Goal: Task Accomplishment & Management: Manage account settings

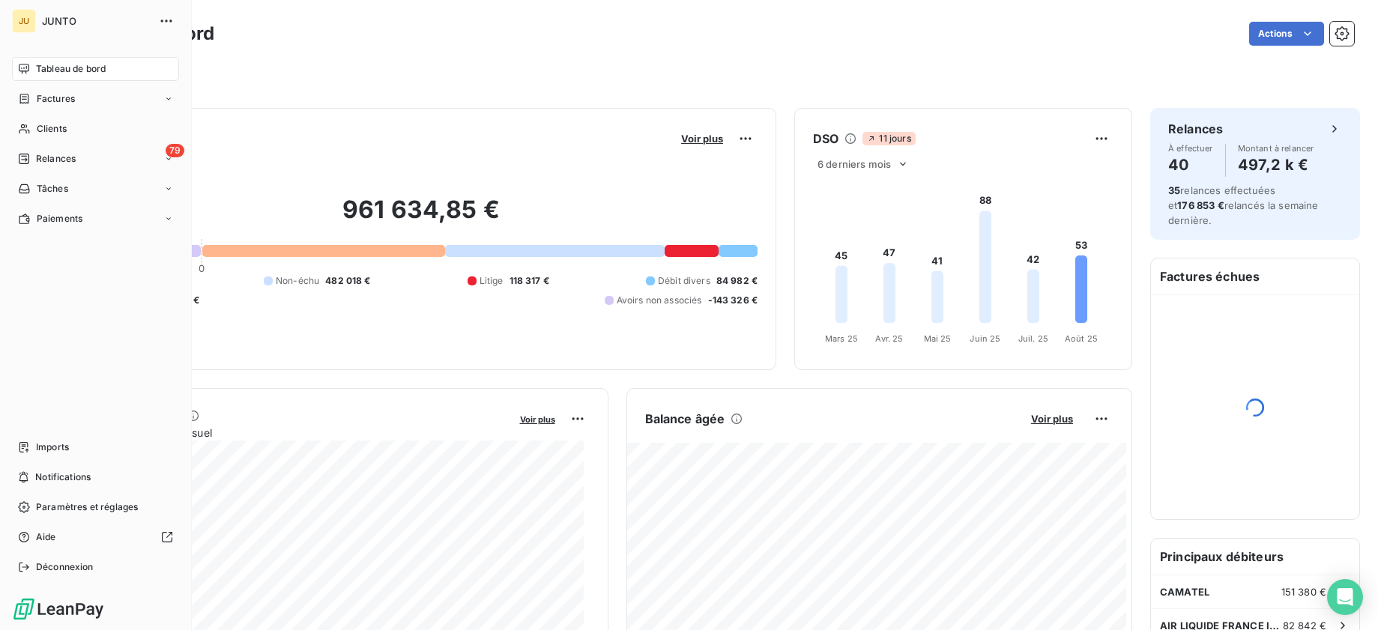
click at [27, 145] on nav "Tableau de bord Factures Clients 79 Relances Tâches Paiements" at bounding box center [95, 144] width 167 height 174
click at [46, 166] on div "79 Relances" at bounding box center [95, 159] width 167 height 24
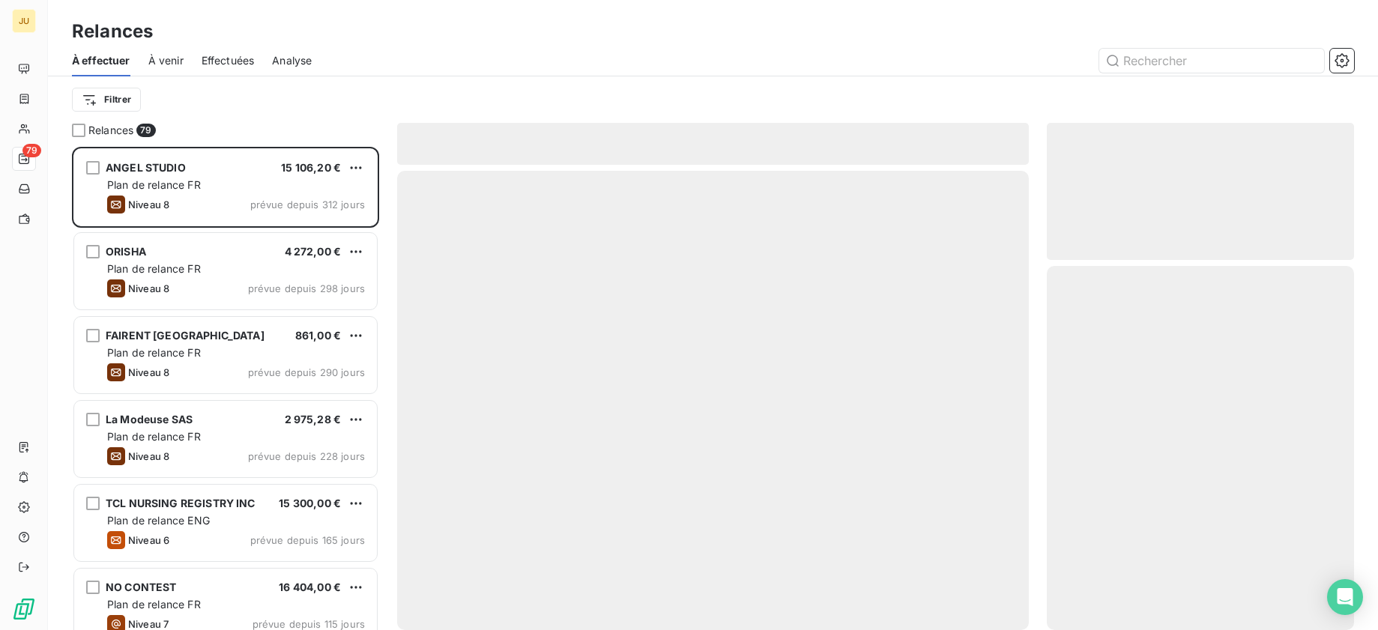
scroll to position [472, 296]
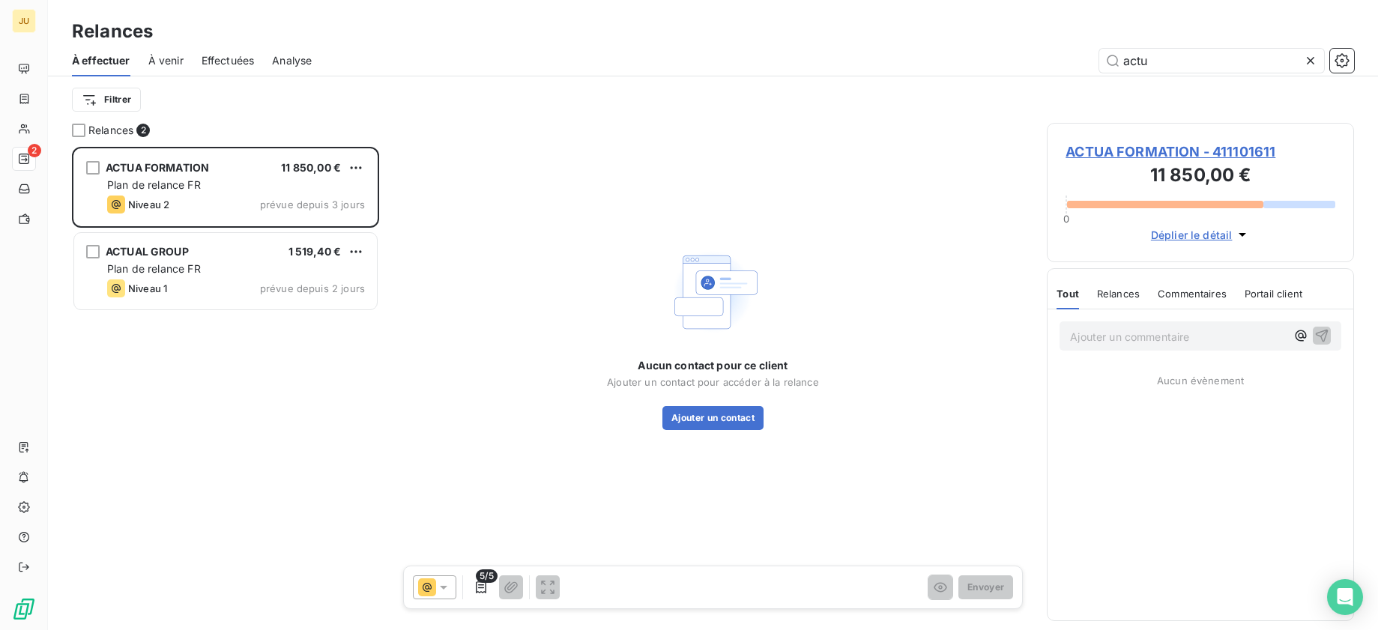
scroll to position [472, 296]
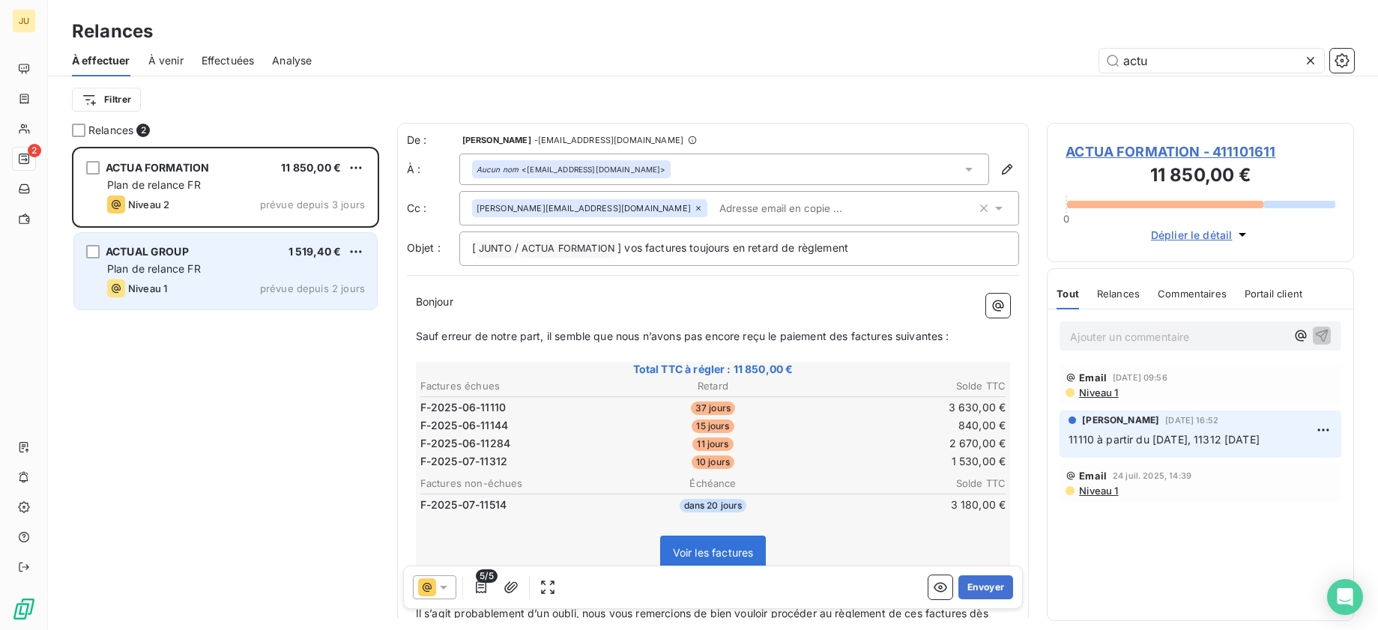
click at [269, 264] on div "Plan de relance FR" at bounding box center [236, 268] width 258 height 15
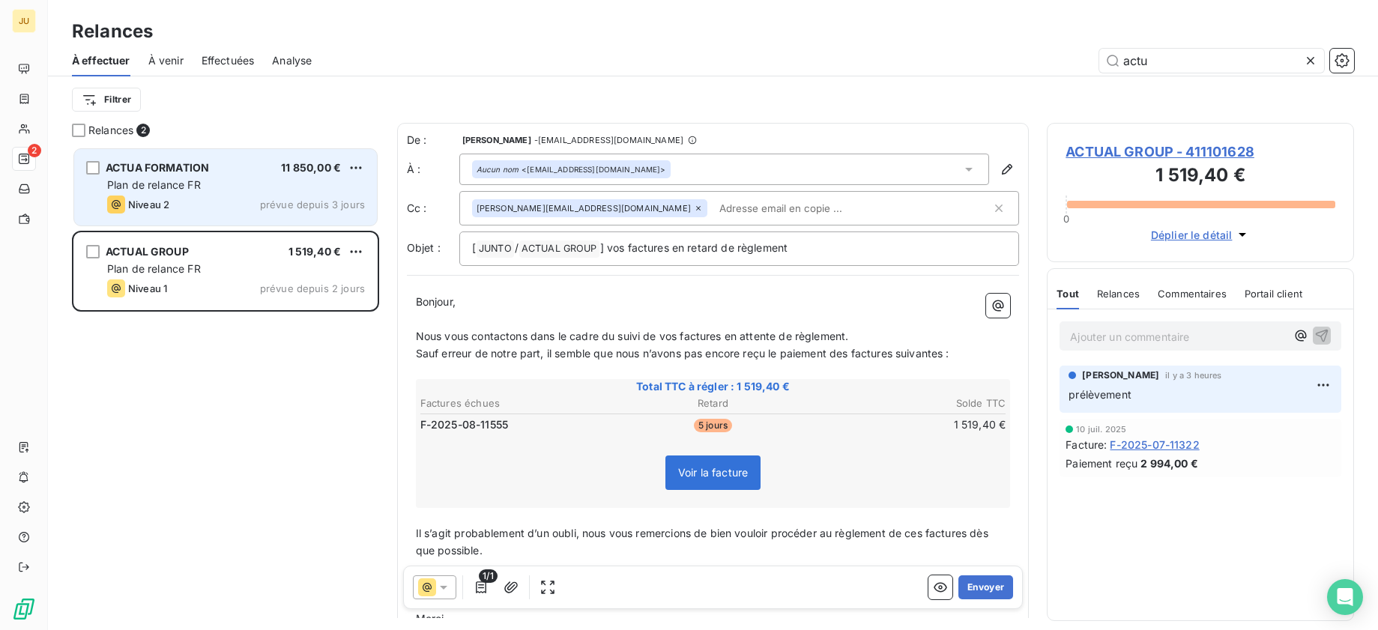
click at [283, 190] on div "Plan de relance FR" at bounding box center [236, 185] width 258 height 15
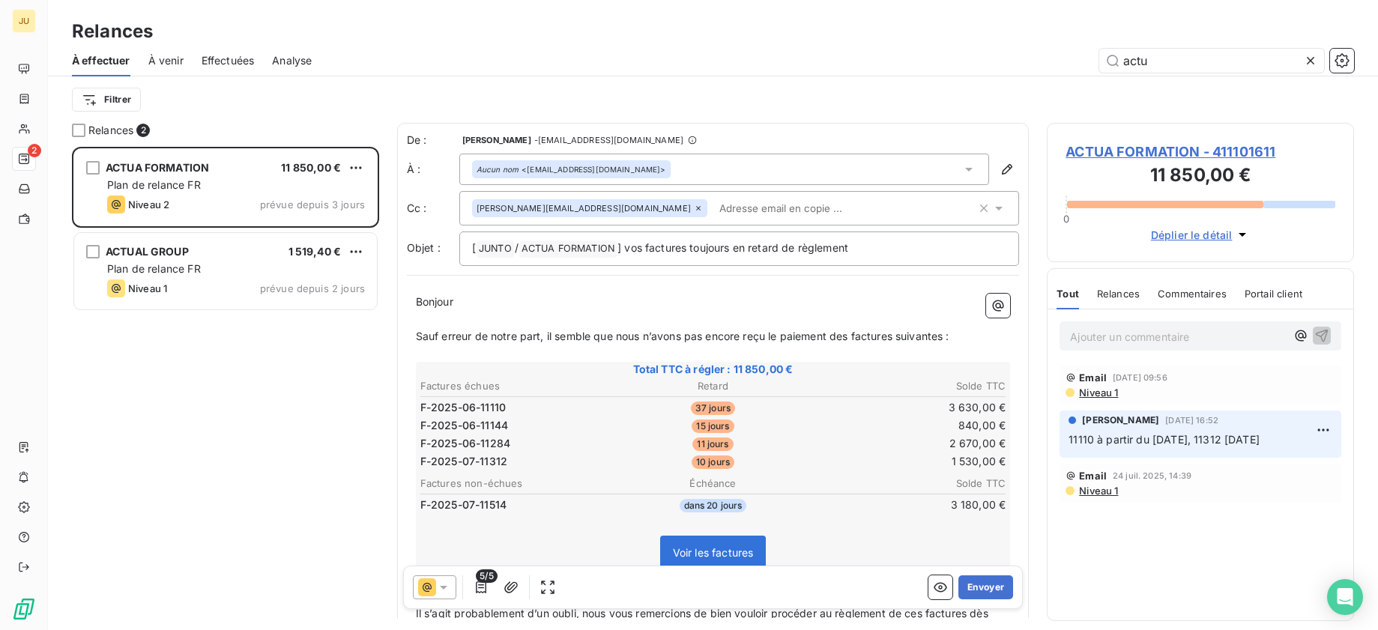
click at [1101, 399] on div "Email [DATE] 09:56 Niveau 1" at bounding box center [1200, 385] width 282 height 39
click at [1099, 390] on span "Niveau 1" at bounding box center [1097, 393] width 40 height 12
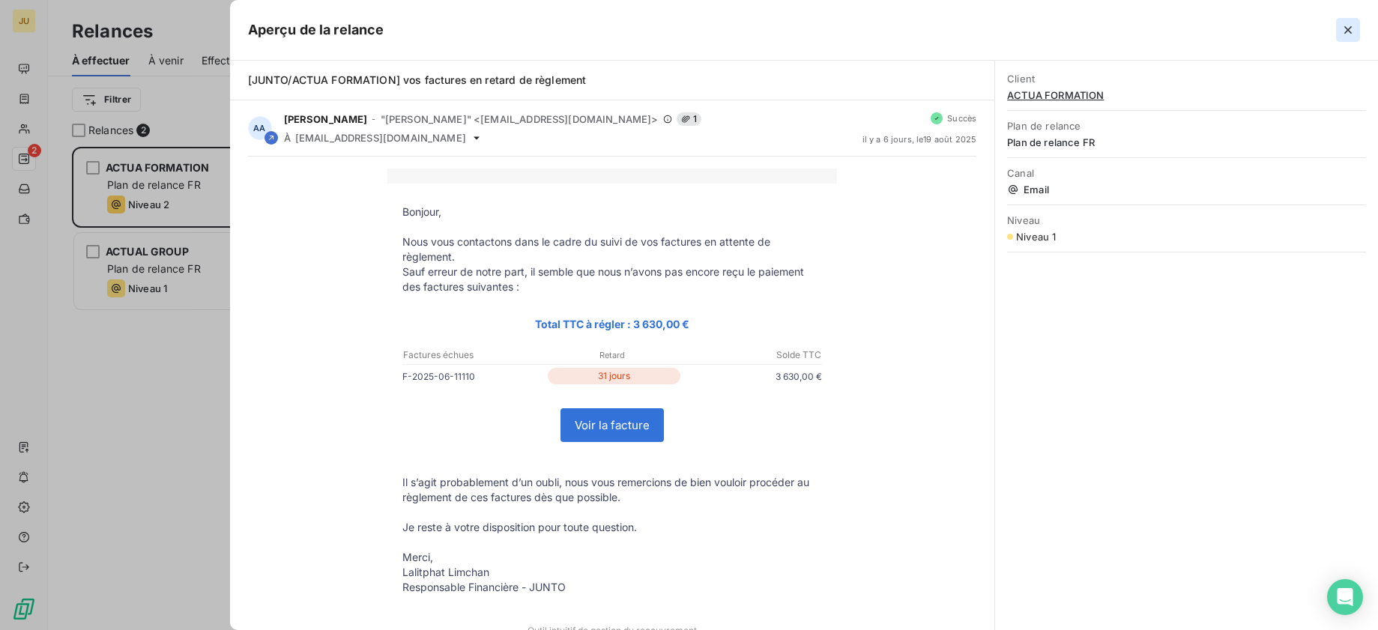
click at [1343, 37] on icon "button" at bounding box center [1347, 29] width 15 height 15
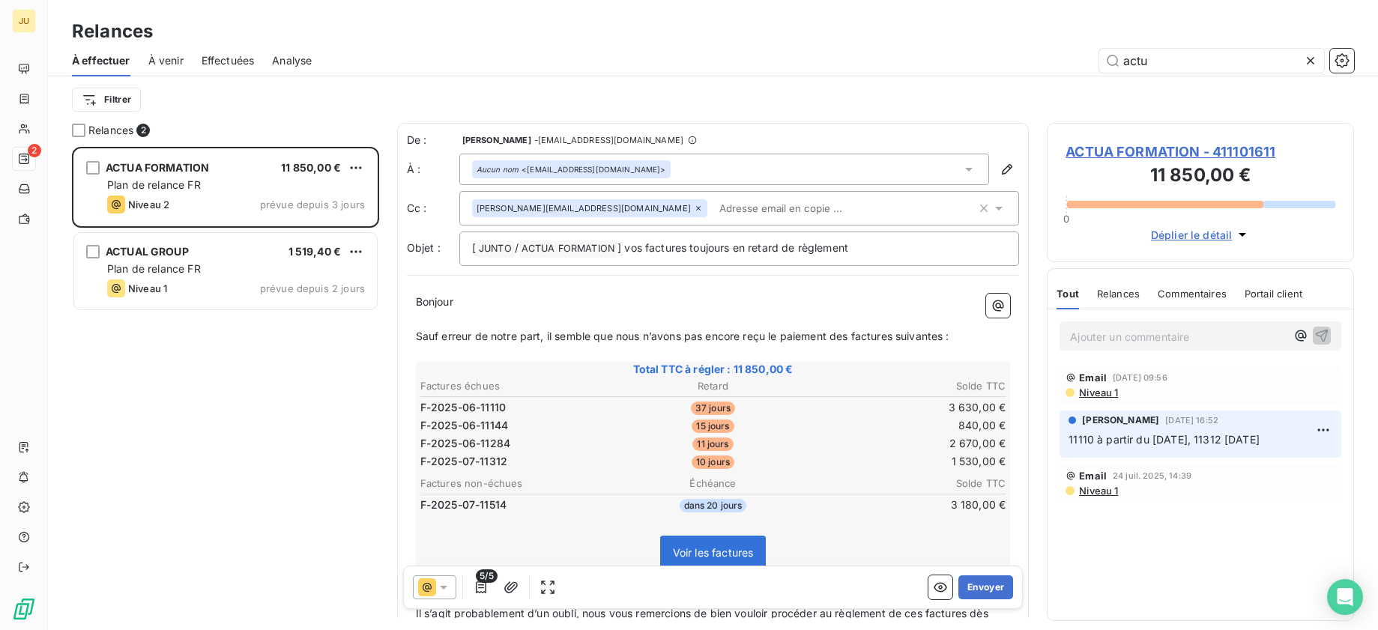
click at [483, 581] on span "5/5" at bounding box center [486, 575] width 21 height 13
click at [481, 589] on icon "button" at bounding box center [480, 587] width 15 height 15
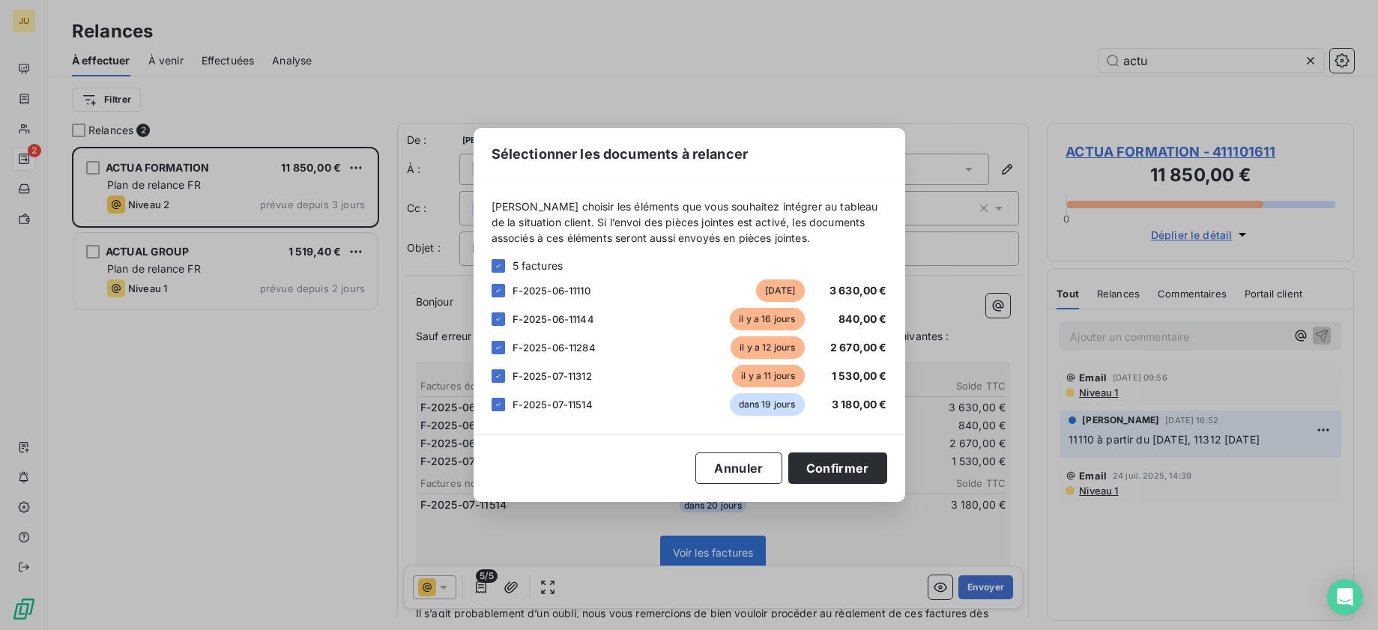
click at [499, 299] on div "F-2025-06-11110 [DATE] 3 630,00 €" at bounding box center [689, 290] width 396 height 22
click at [499, 318] on icon at bounding box center [498, 319] width 4 height 3
click at [499, 339] on div "F-2025-06-11284 [DATE] 2 670,00 €" at bounding box center [689, 347] width 396 height 22
click at [499, 342] on div at bounding box center [497, 347] width 13 height 13
click at [498, 372] on icon at bounding box center [498, 376] width 9 height 9
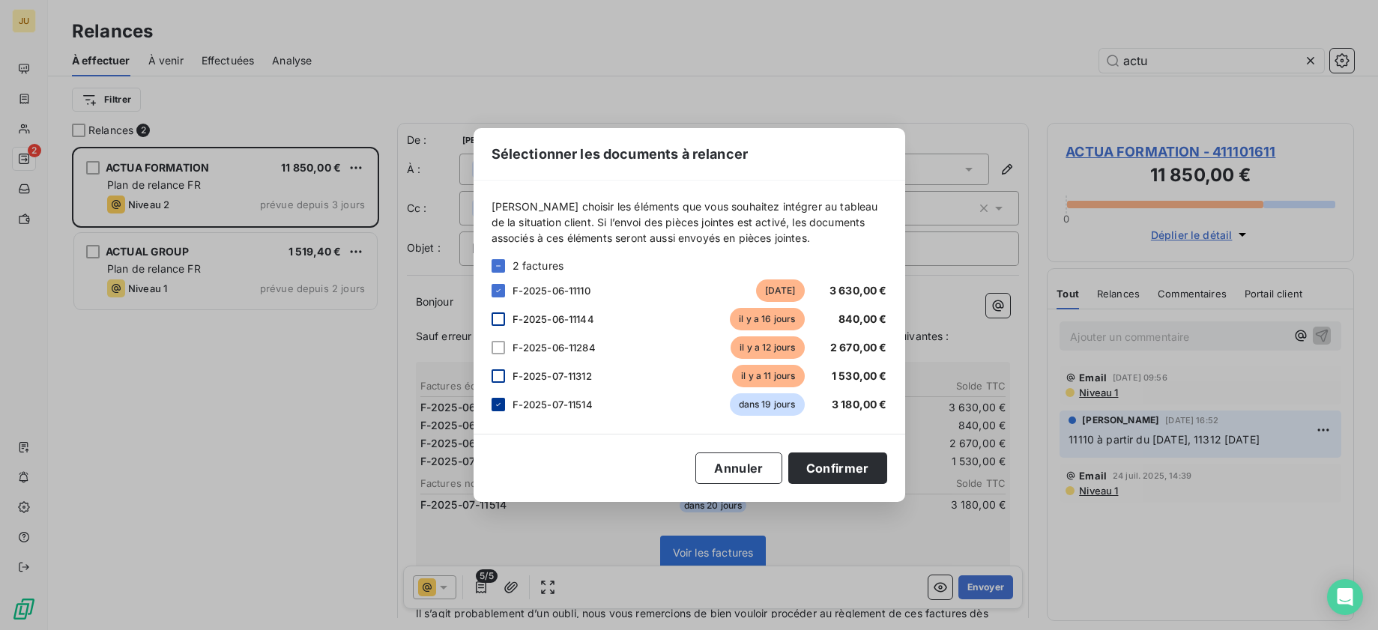
click at [498, 405] on icon at bounding box center [498, 404] width 9 height 9
click at [504, 411] on div at bounding box center [497, 404] width 13 height 13
click at [821, 466] on button "Confirmer" at bounding box center [837, 467] width 99 height 31
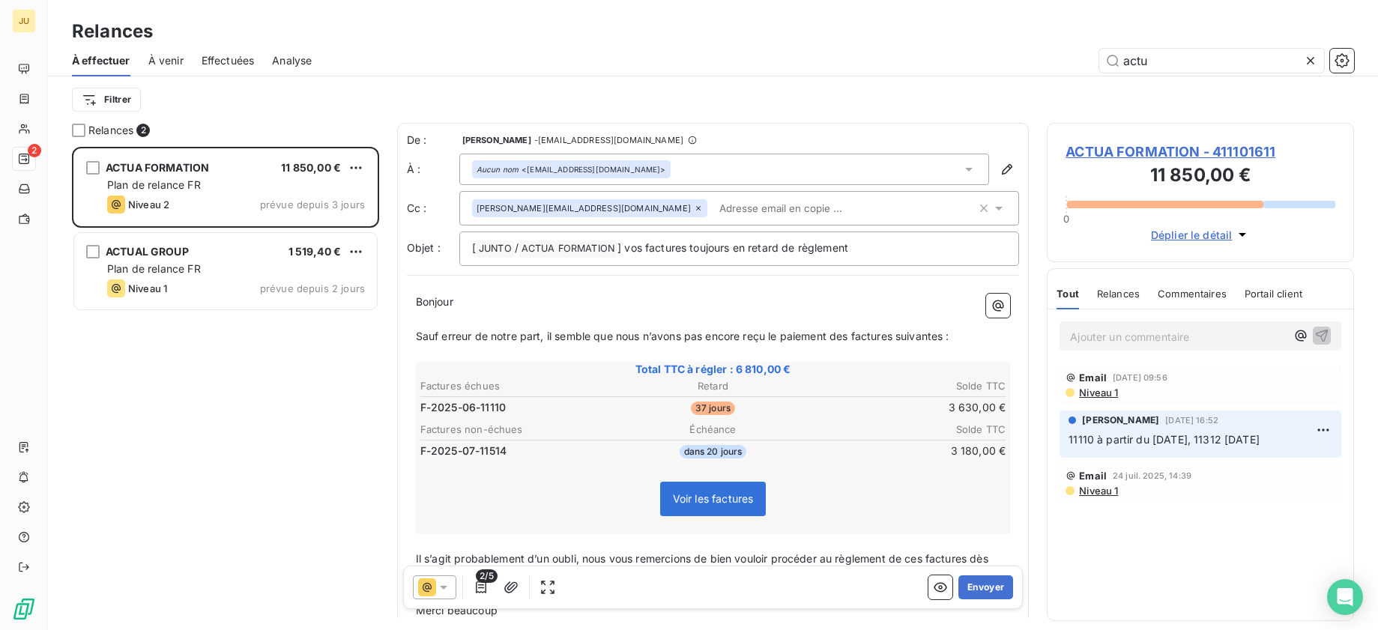
click at [487, 581] on span "2/5" at bounding box center [486, 575] width 21 height 13
click at [482, 587] on icon "button" at bounding box center [480, 587] width 15 height 15
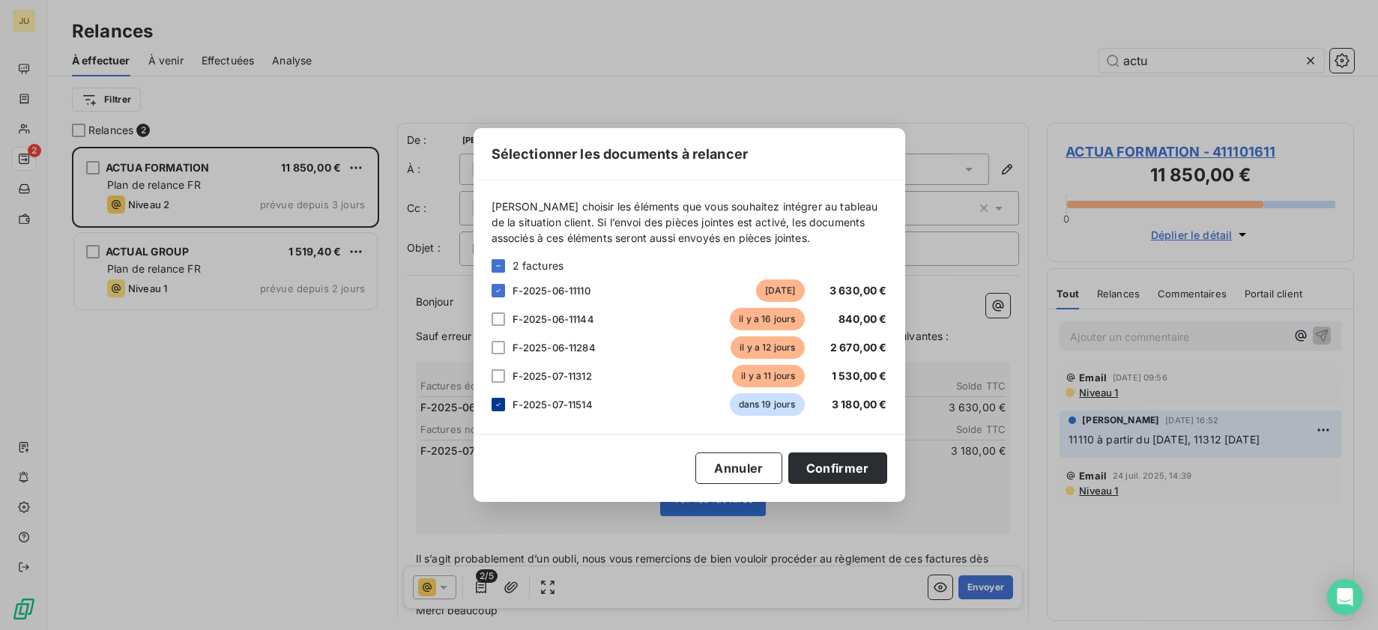
click at [500, 404] on icon at bounding box center [498, 404] width 9 height 9
click at [807, 460] on button "Confirmer" at bounding box center [837, 467] width 99 height 31
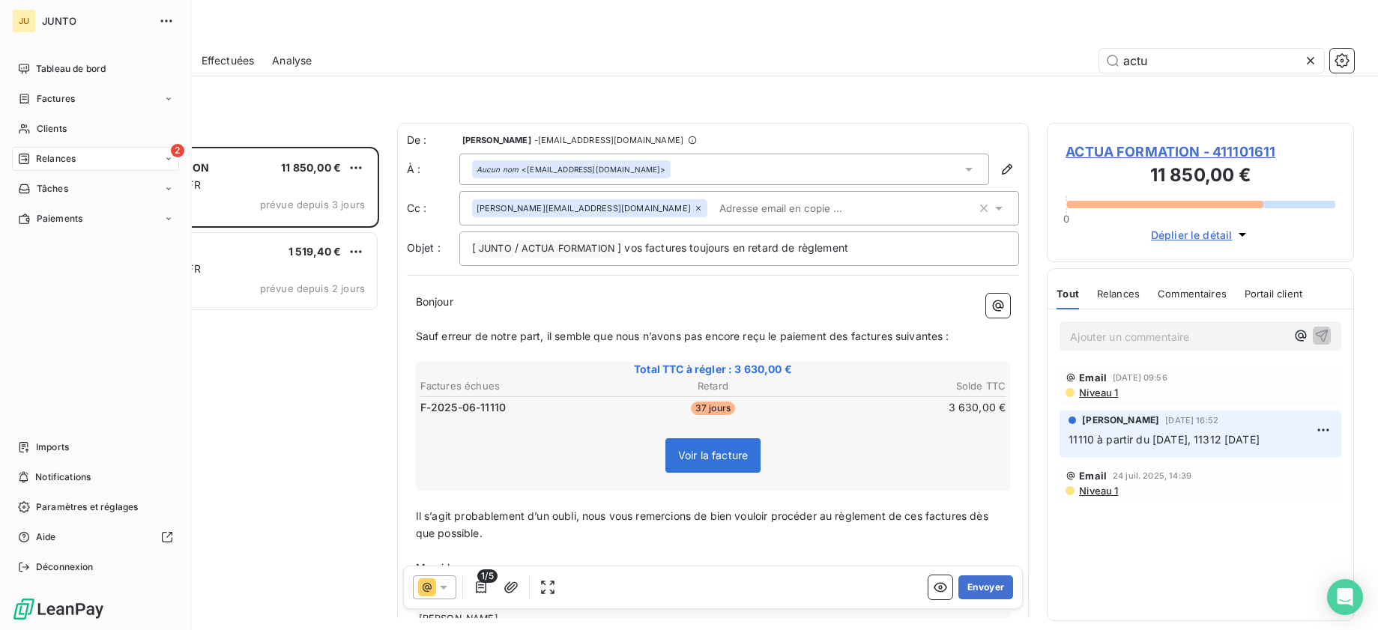
click at [22, 154] on icon at bounding box center [24, 159] width 12 height 12
click at [98, 194] on div "À effectuer" at bounding box center [104, 189] width 149 height 24
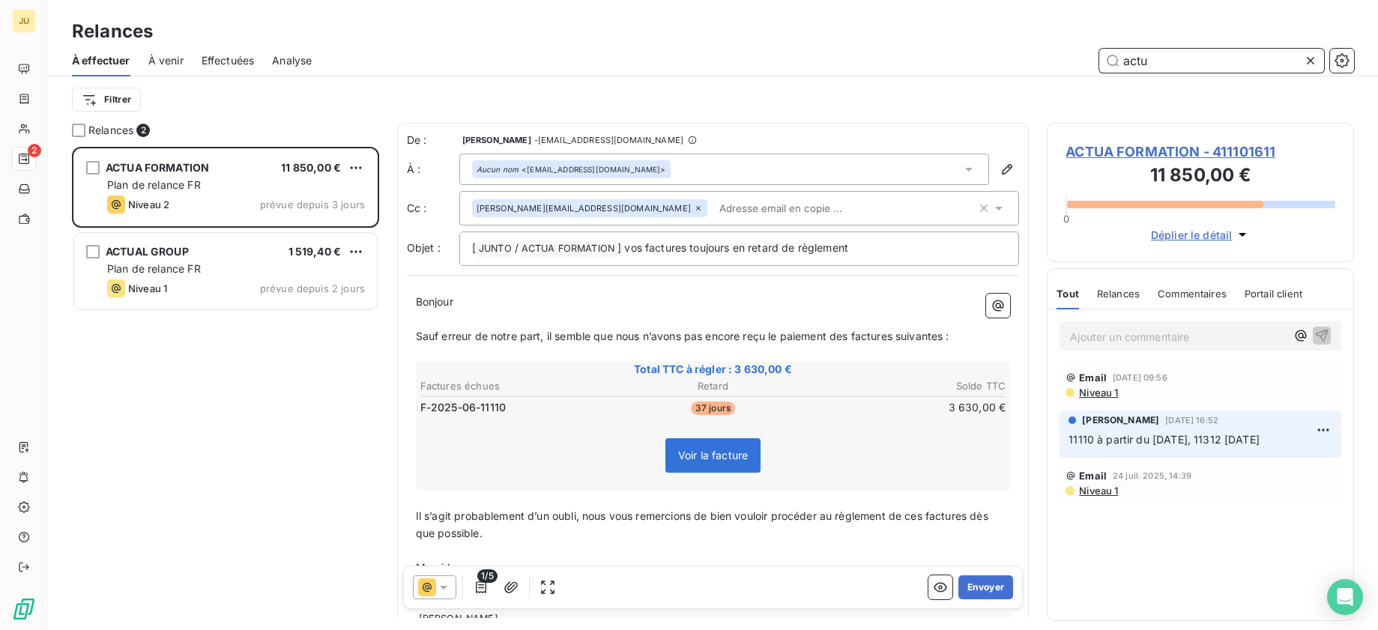
click at [1132, 59] on input "actu" at bounding box center [1211, 61] width 225 height 24
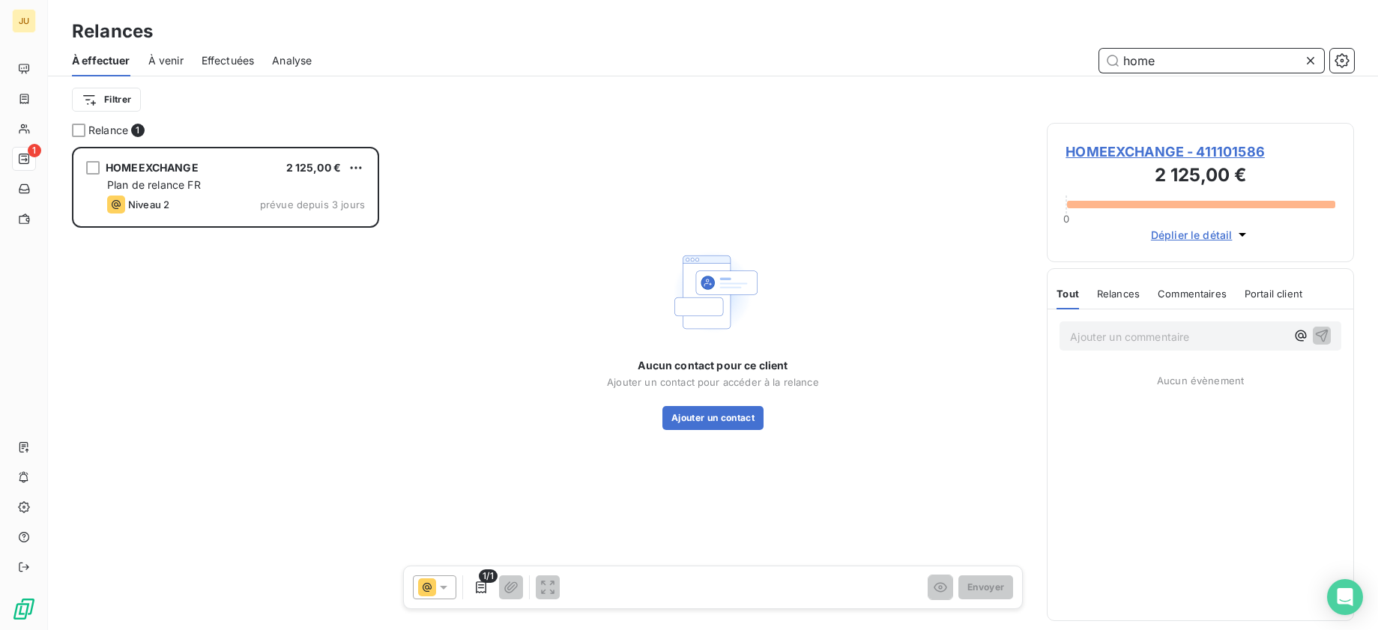
scroll to position [472, 296]
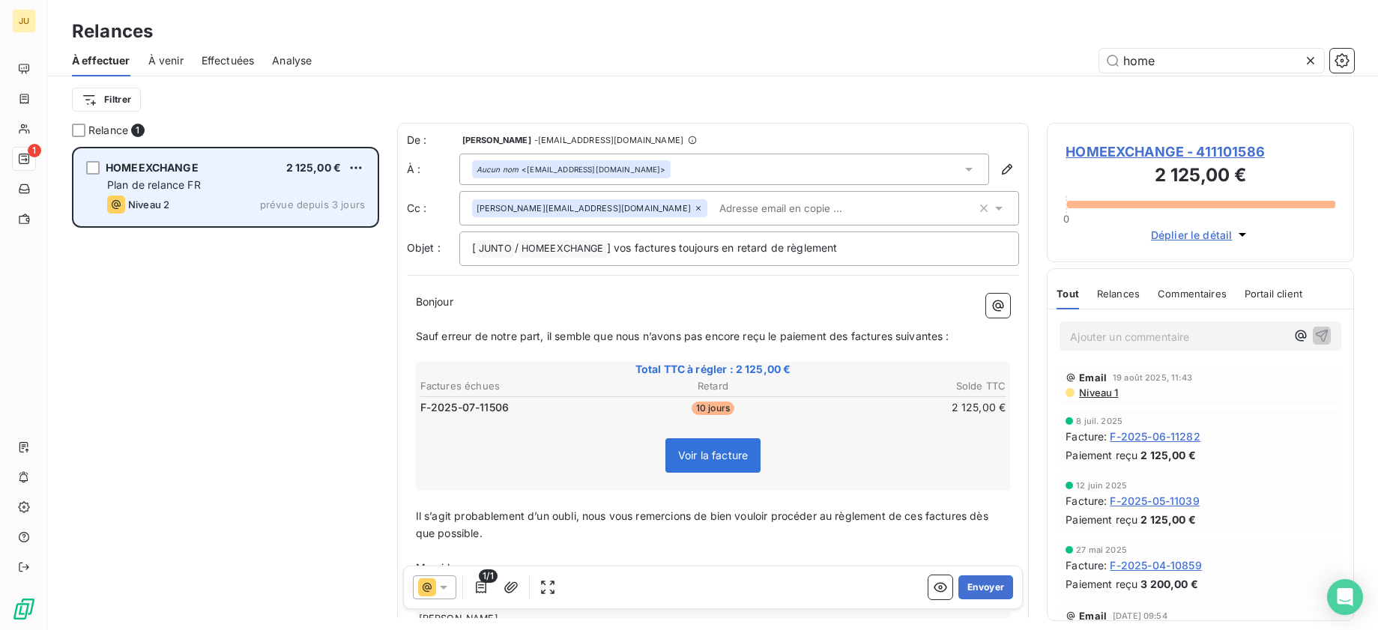
click at [348, 193] on div "HOMEEXCHANGE 2 125,00 € Plan de relance FR Niveau 2 prévue depuis 3 jours" at bounding box center [225, 187] width 303 height 76
click at [318, 199] on span "prévue depuis 3 jours" at bounding box center [312, 205] width 105 height 12
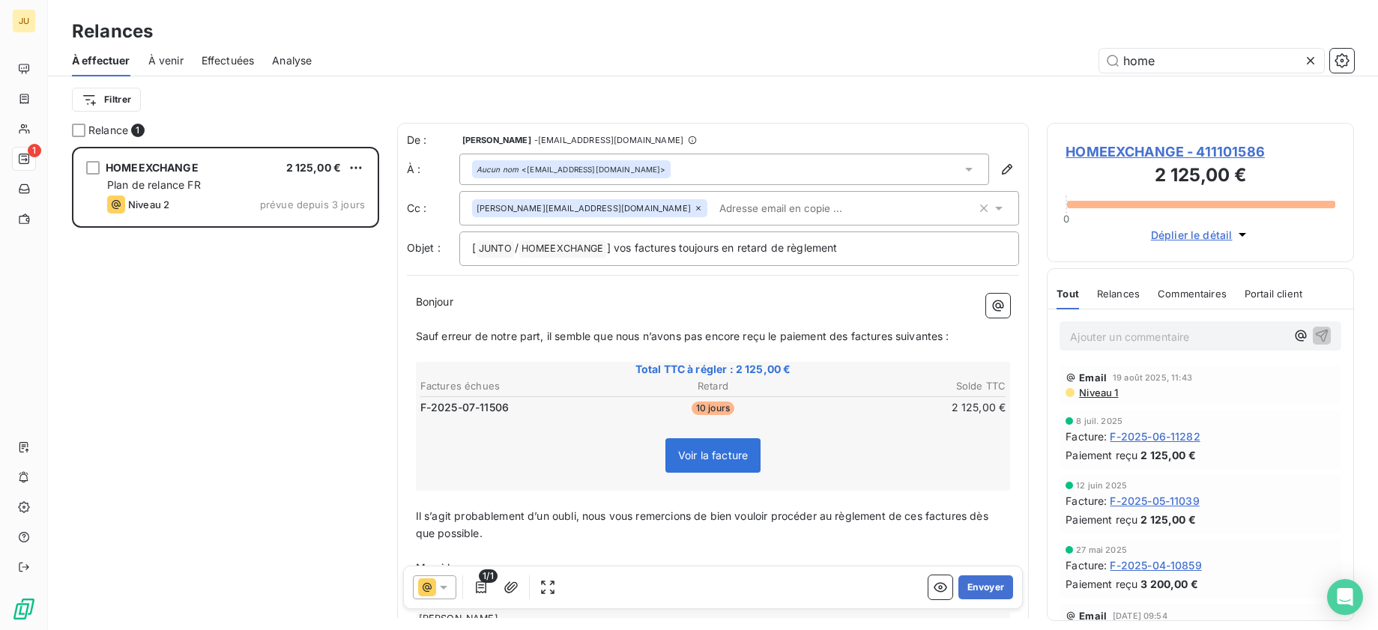
click at [1080, 337] on p "Ajouter un commentaire ﻿" at bounding box center [1178, 336] width 216 height 19
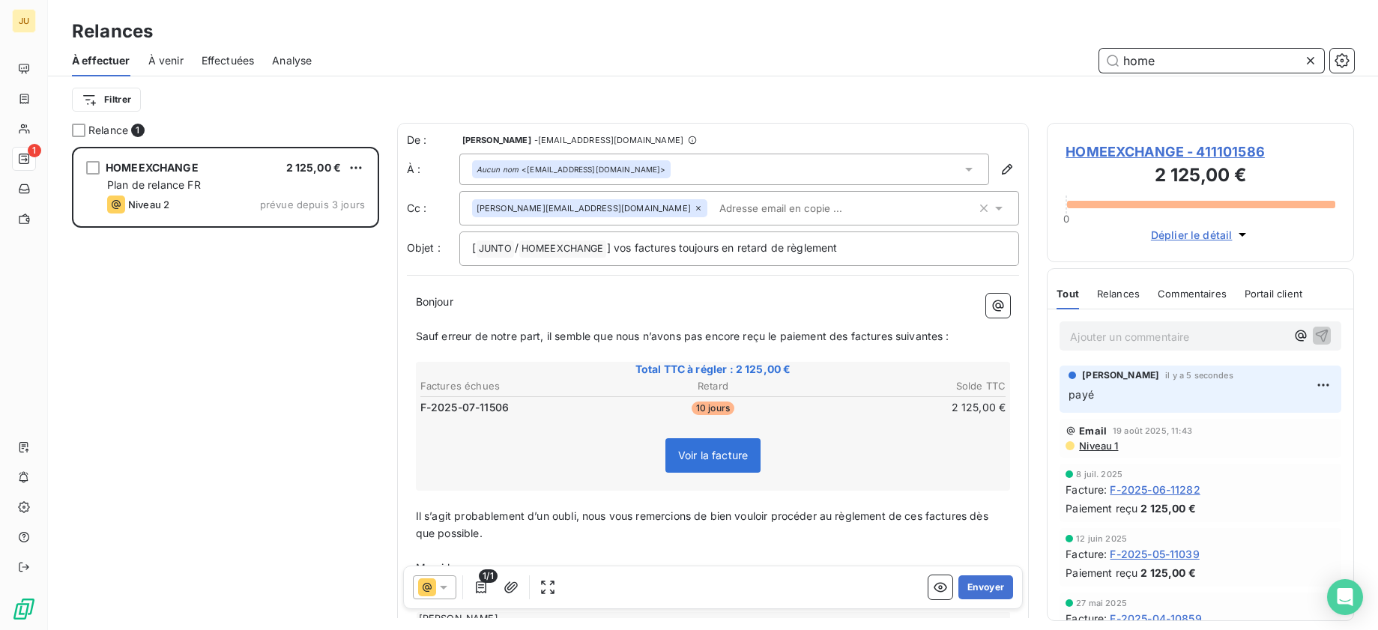
click at [1142, 56] on input "home" at bounding box center [1211, 61] width 225 height 24
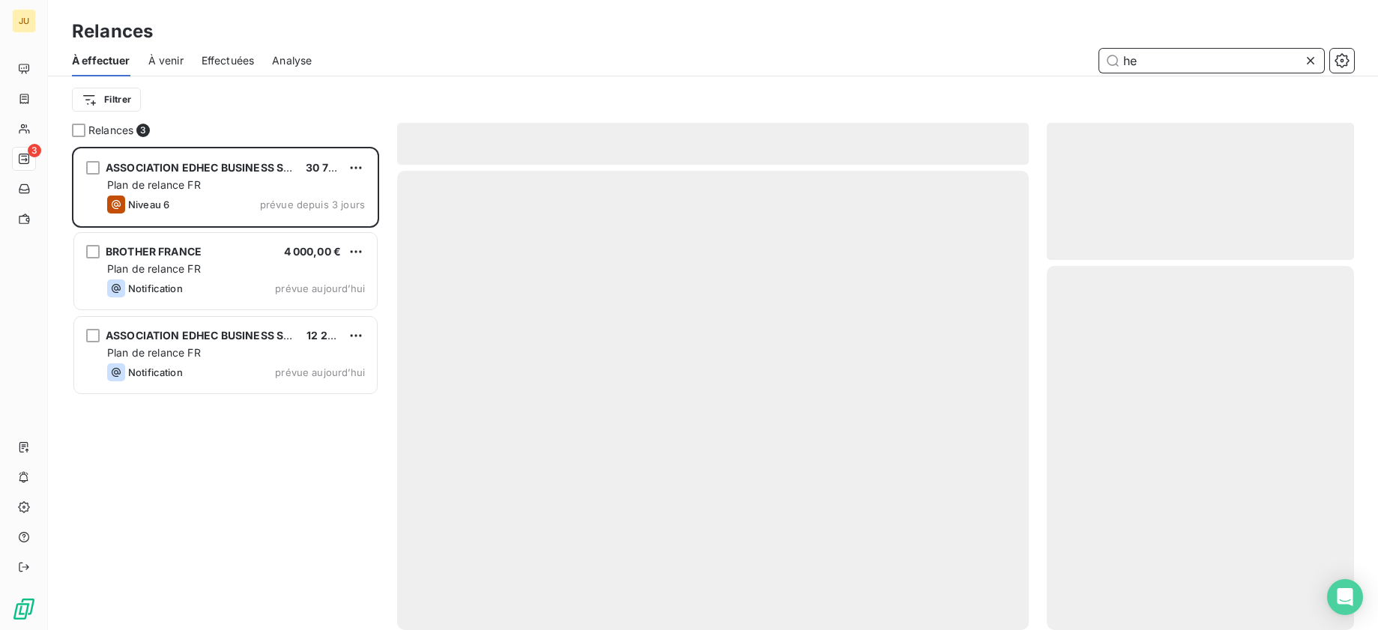
scroll to position [472, 296]
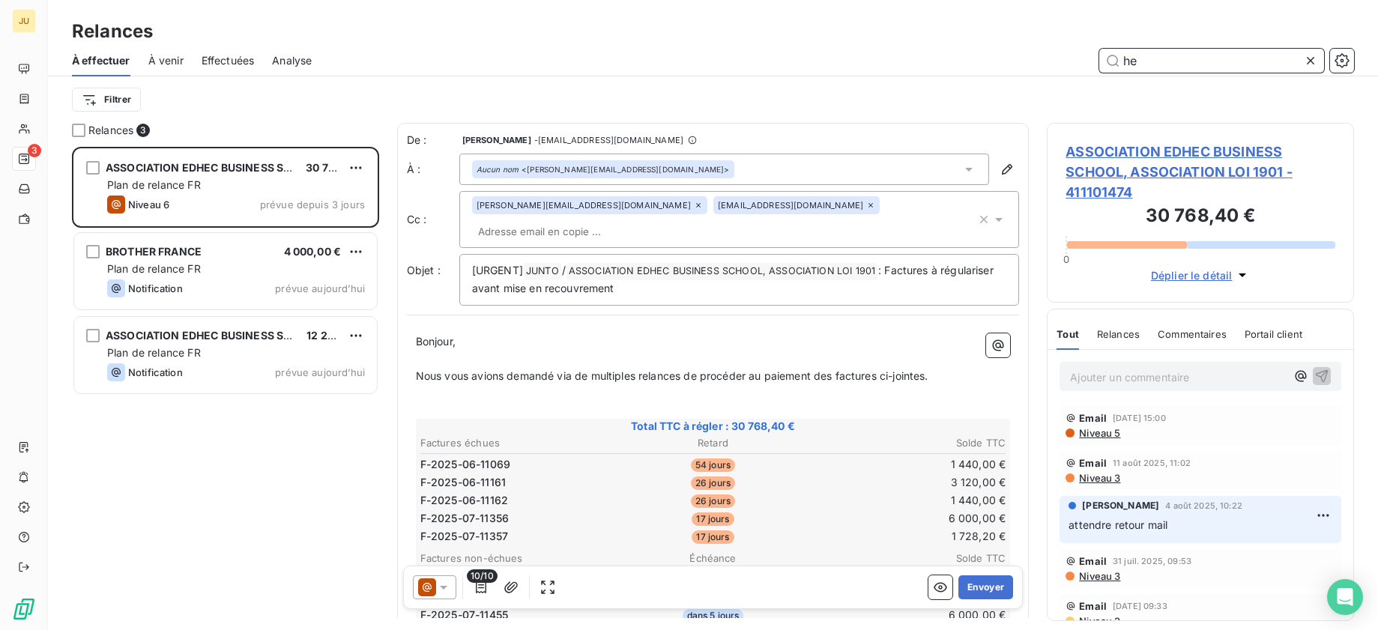
click at [1157, 70] on input "he" at bounding box center [1211, 61] width 225 height 24
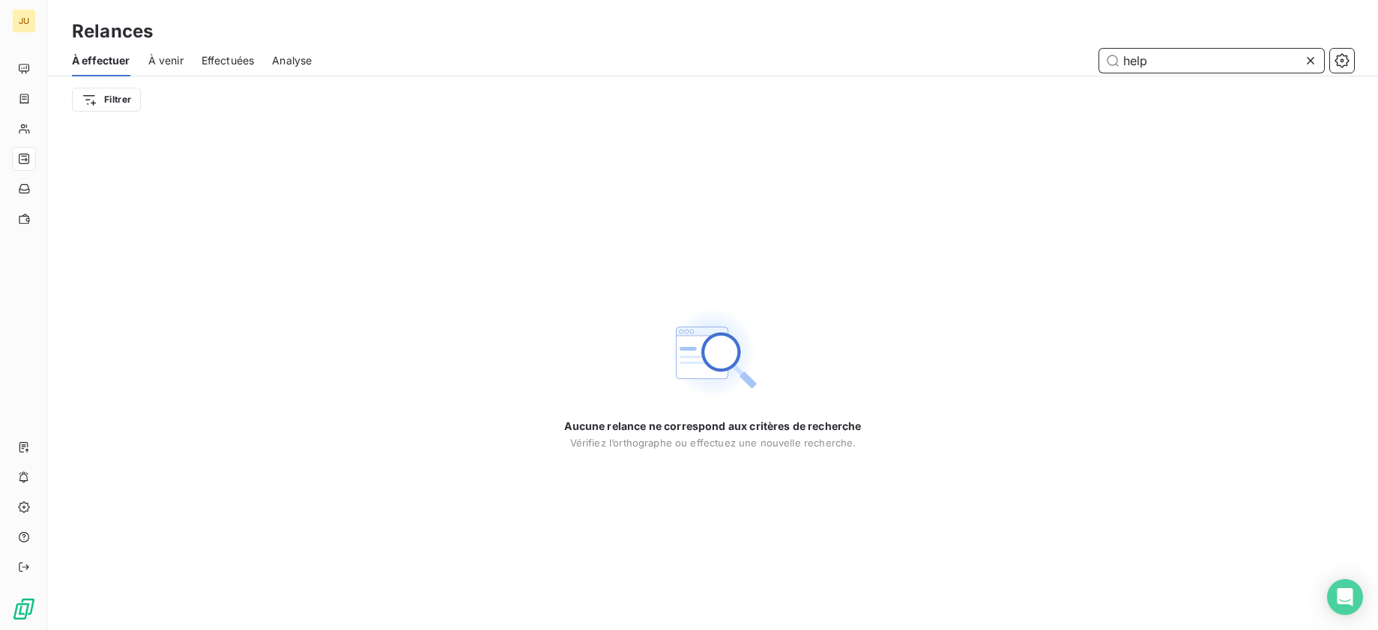
type input "help"
click at [200, 59] on div "À effectuer À venir Effectuées Analyse help" at bounding box center [713, 60] width 1330 height 31
click at [216, 59] on span "Effectuées" at bounding box center [228, 60] width 53 height 15
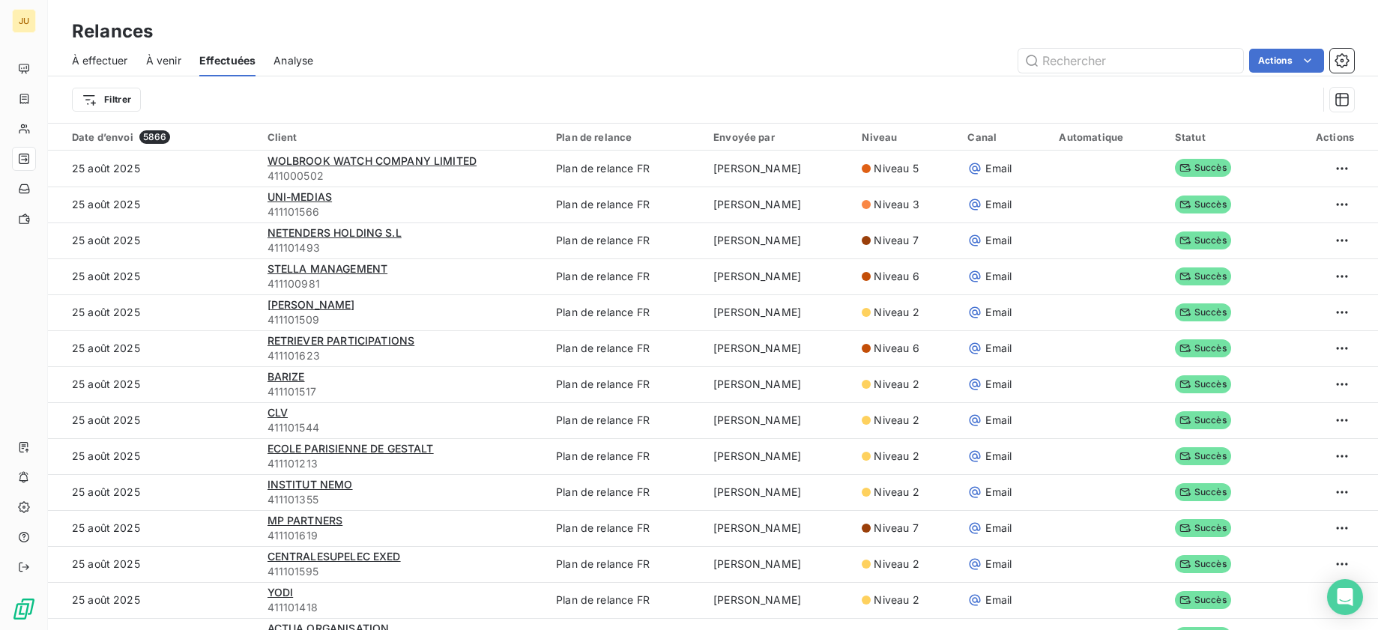
click at [1105, 78] on div "Filtrer" at bounding box center [713, 99] width 1282 height 46
click at [1101, 59] on input "text" at bounding box center [1130, 61] width 225 height 24
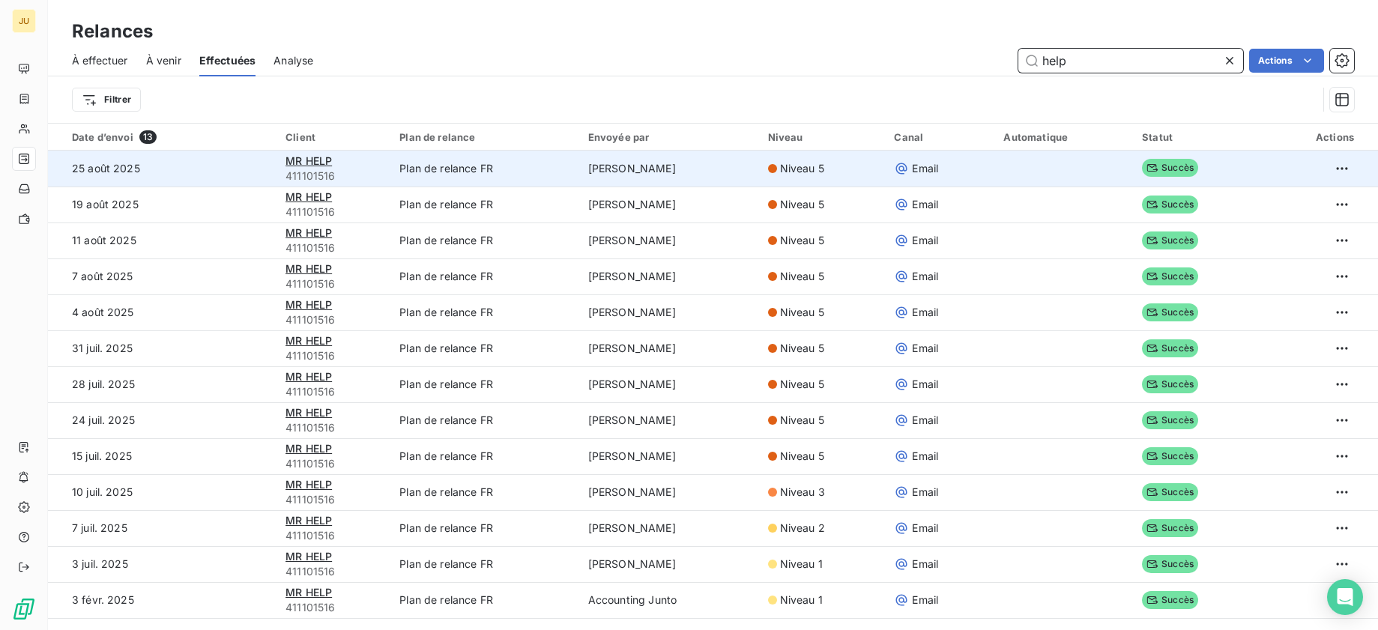
type input "help"
click at [536, 175] on td "Plan de relance FR" at bounding box center [484, 169] width 188 height 36
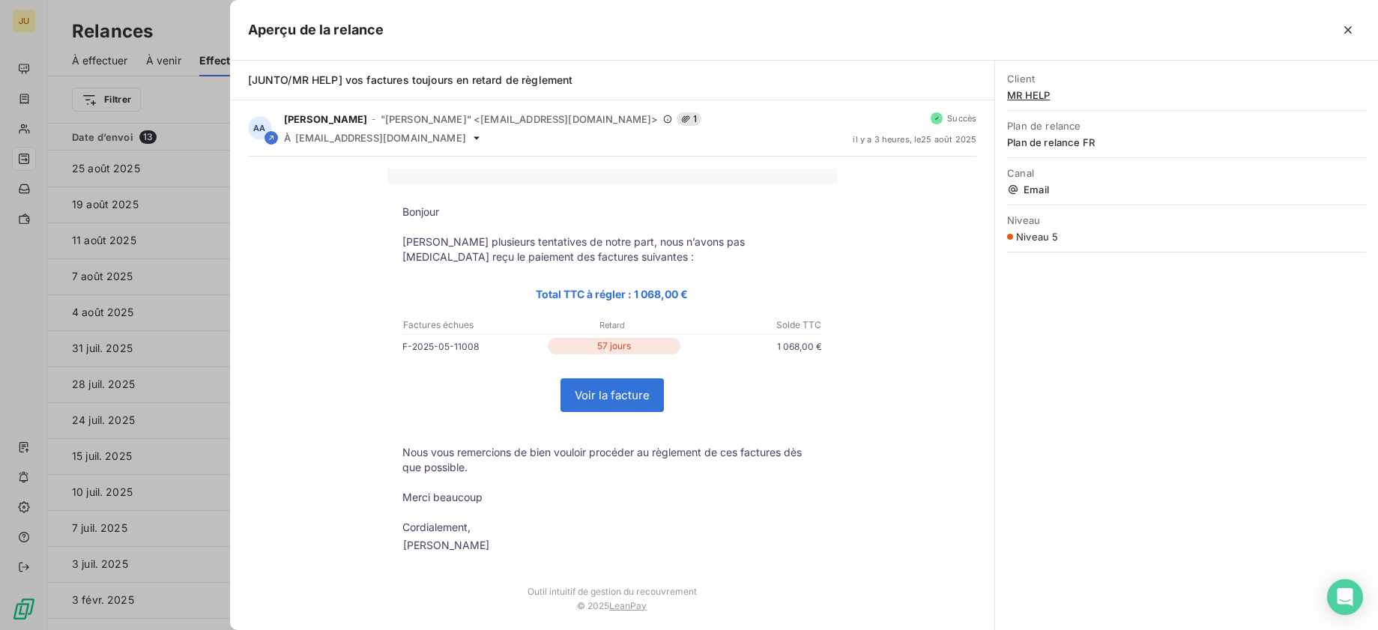
click at [214, 109] on div at bounding box center [689, 315] width 1378 height 630
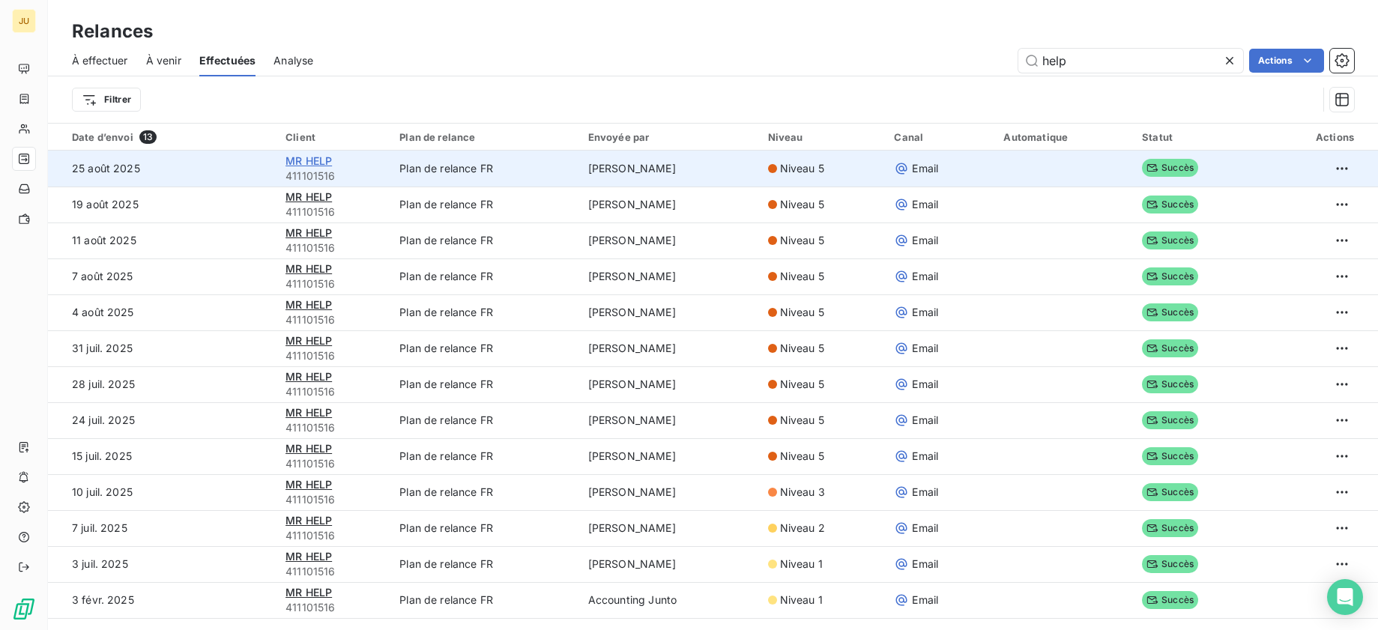
click at [300, 158] on span "MR HELP" at bounding box center [308, 160] width 46 height 13
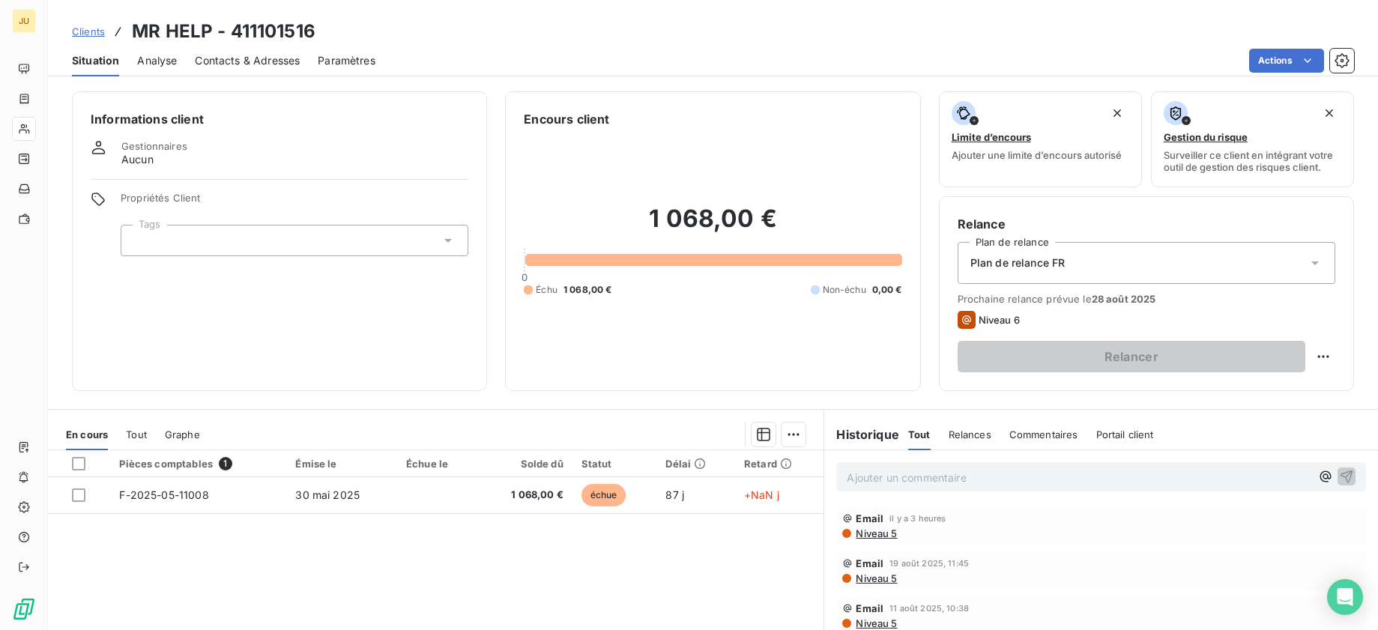
click at [26, 124] on icon at bounding box center [24, 129] width 13 height 12
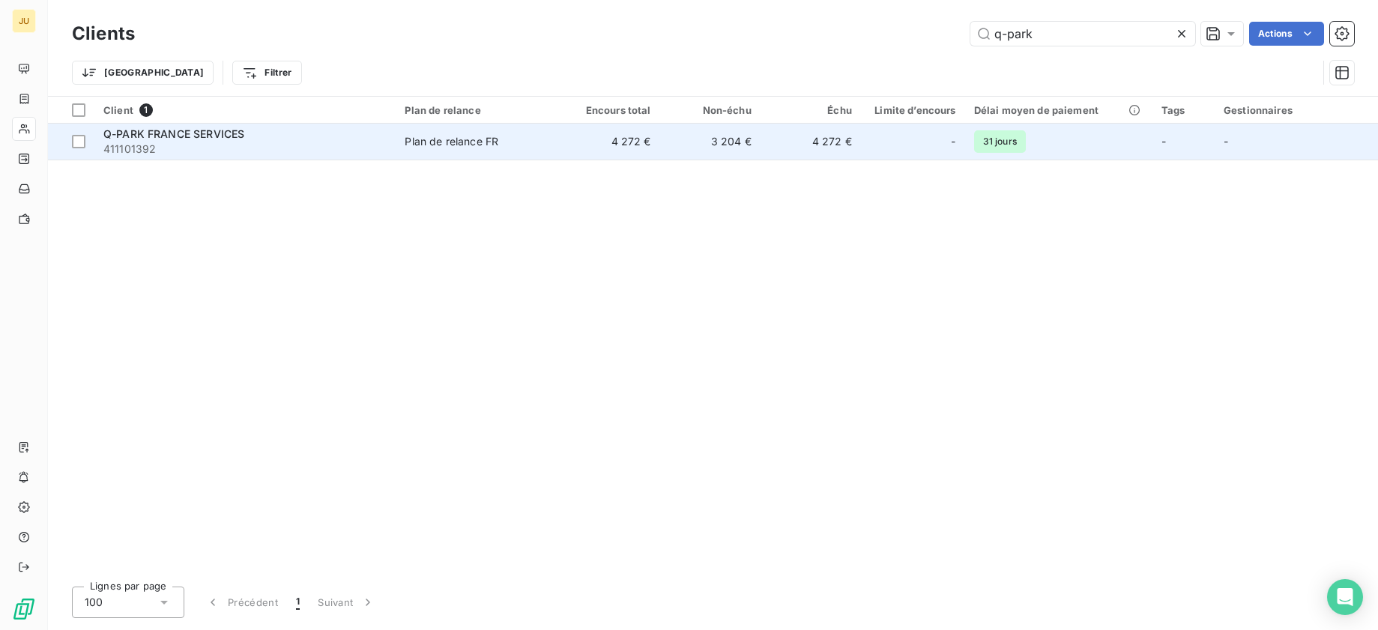
type input "q-park"
click at [593, 141] on td "4 272 €" at bounding box center [609, 142] width 100 height 36
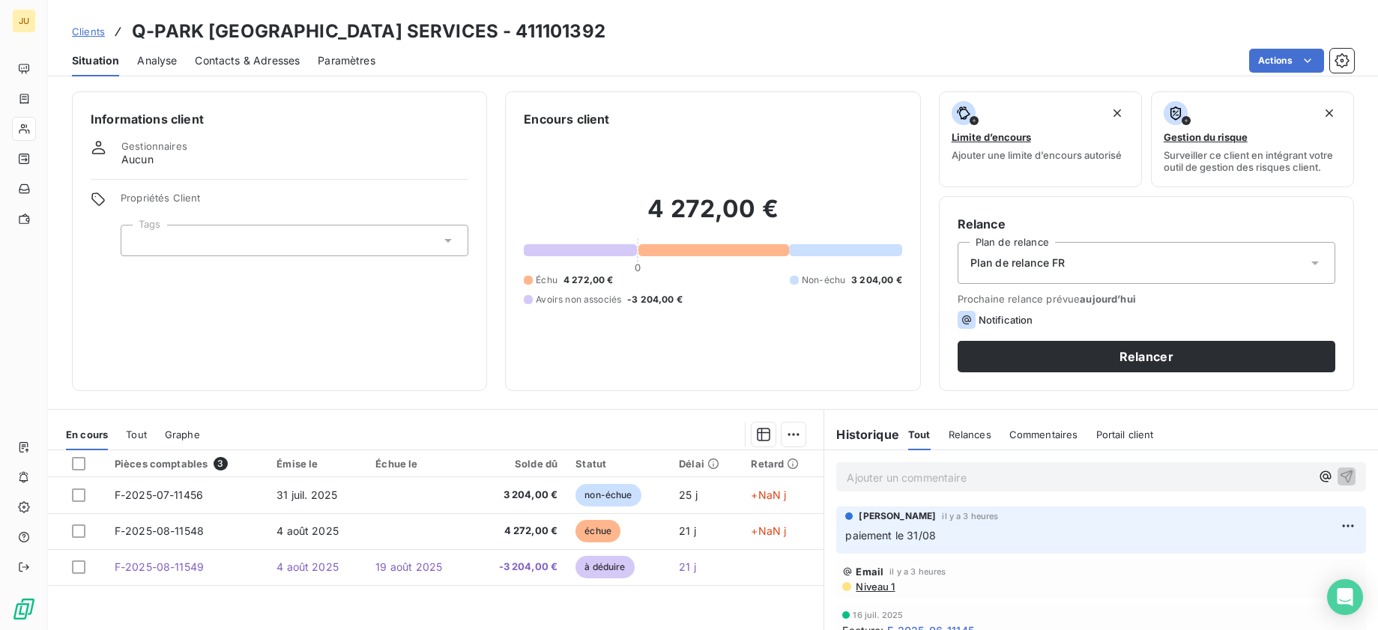
click at [94, 28] on span "Clients" at bounding box center [88, 31] width 33 height 12
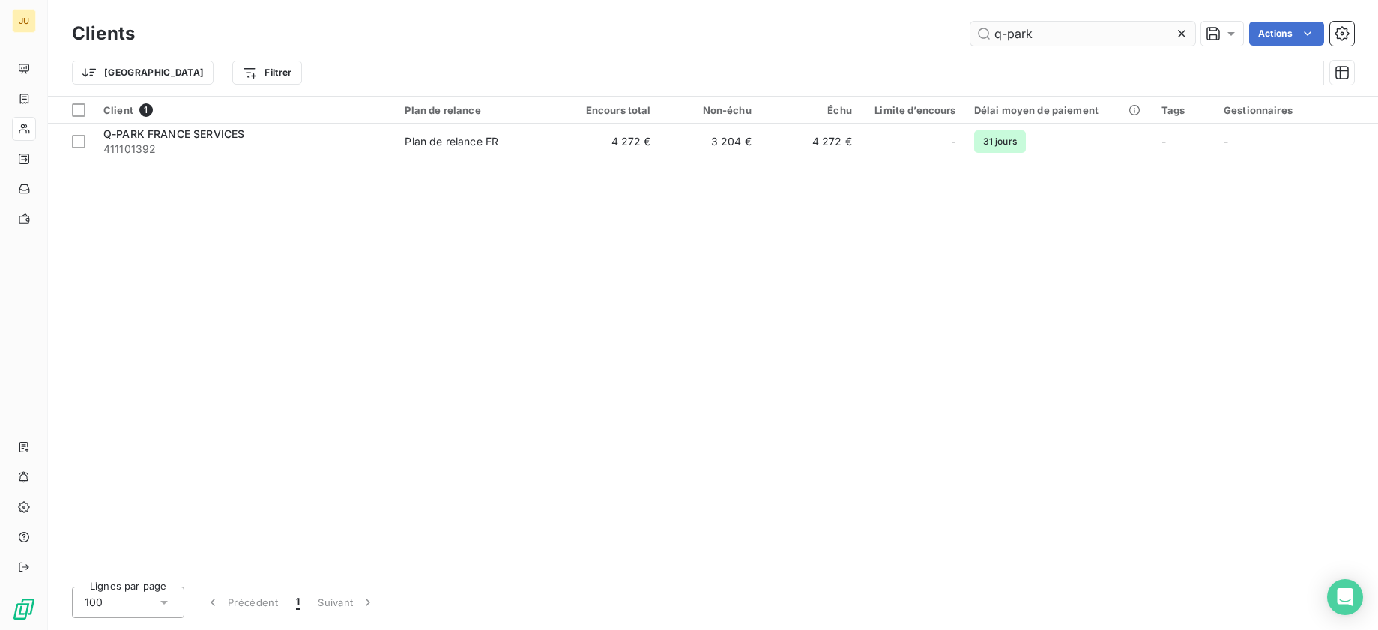
click at [1011, 30] on input "q-park" at bounding box center [1082, 34] width 225 height 24
click at [1008, 32] on input "q-park" at bounding box center [1082, 34] width 225 height 24
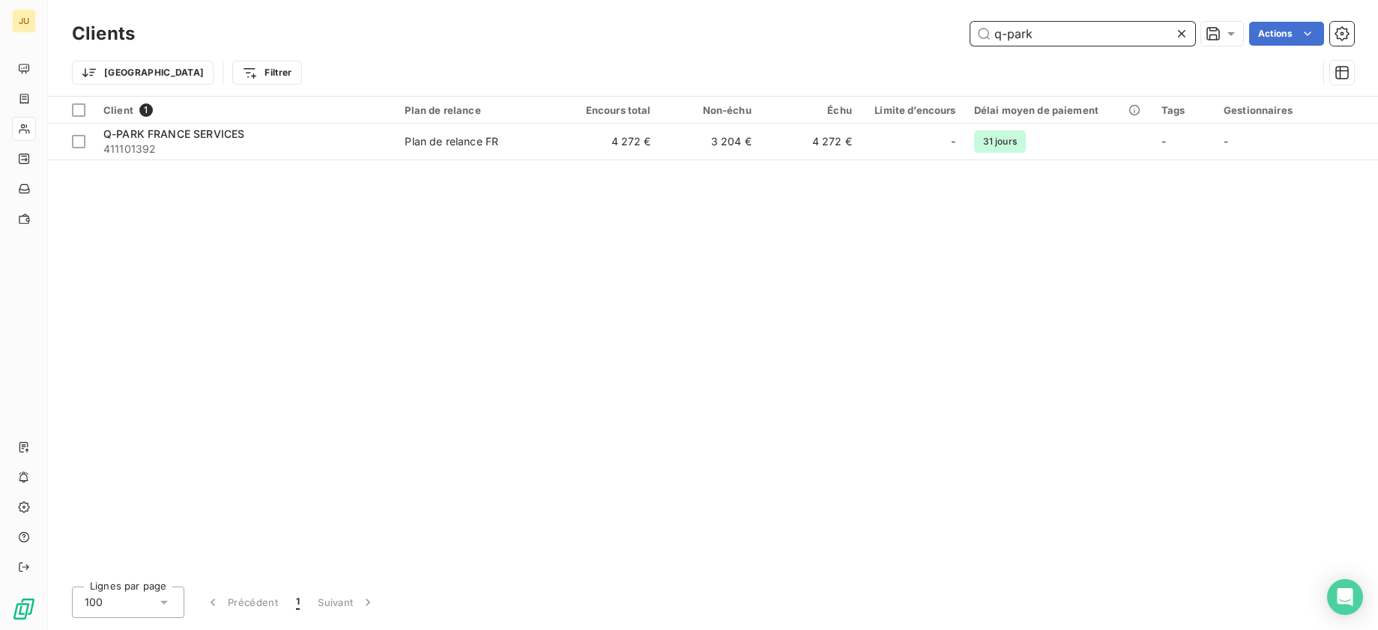
click at [1008, 32] on input "q-park" at bounding box center [1082, 34] width 225 height 24
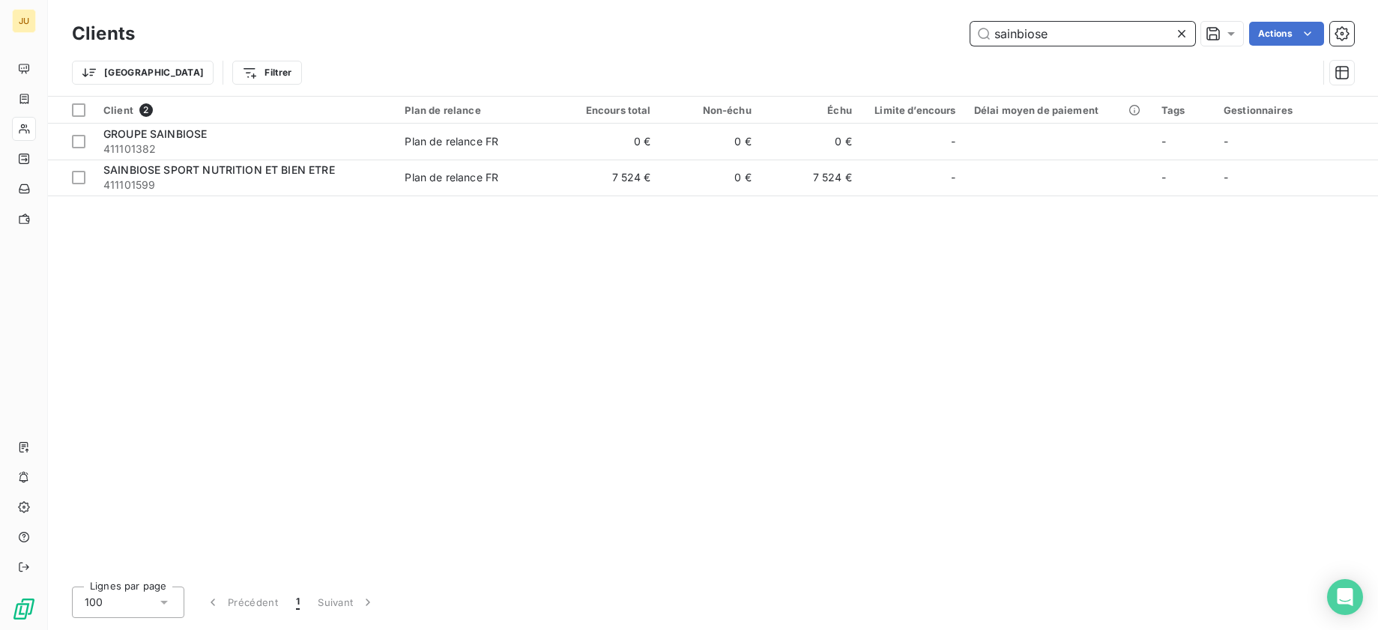
type input "sainbiose"
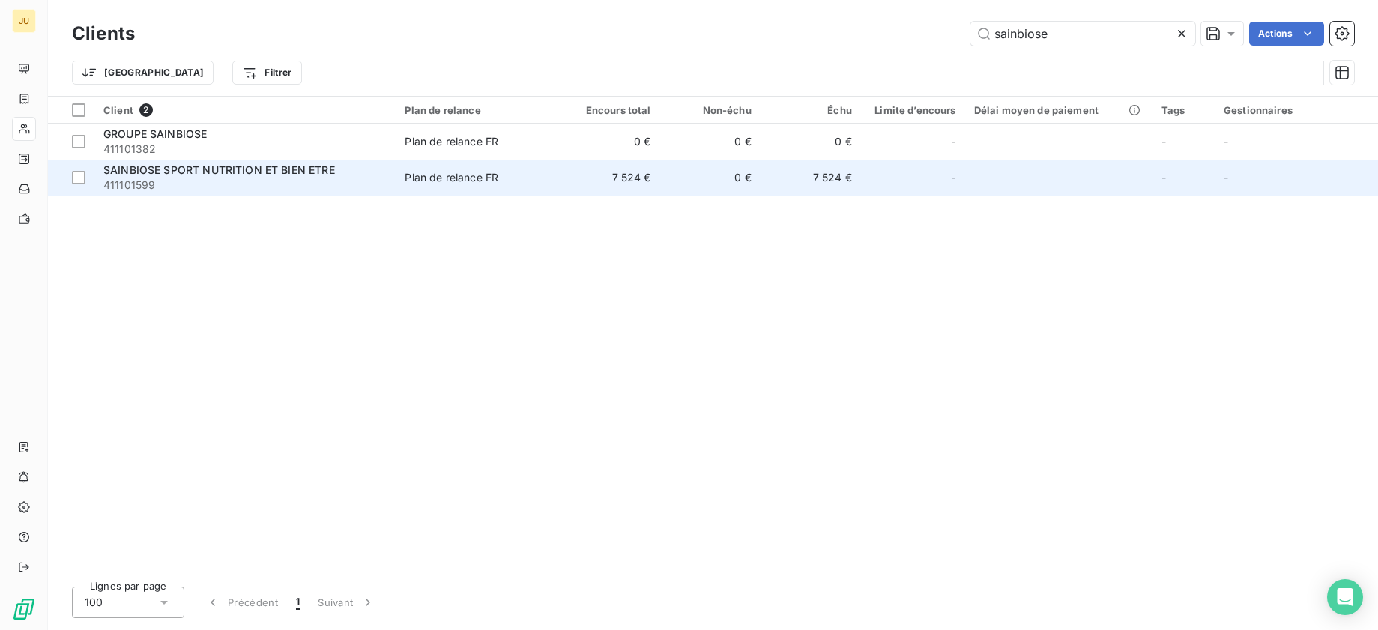
click at [575, 173] on td "7 524 €" at bounding box center [609, 178] width 100 height 36
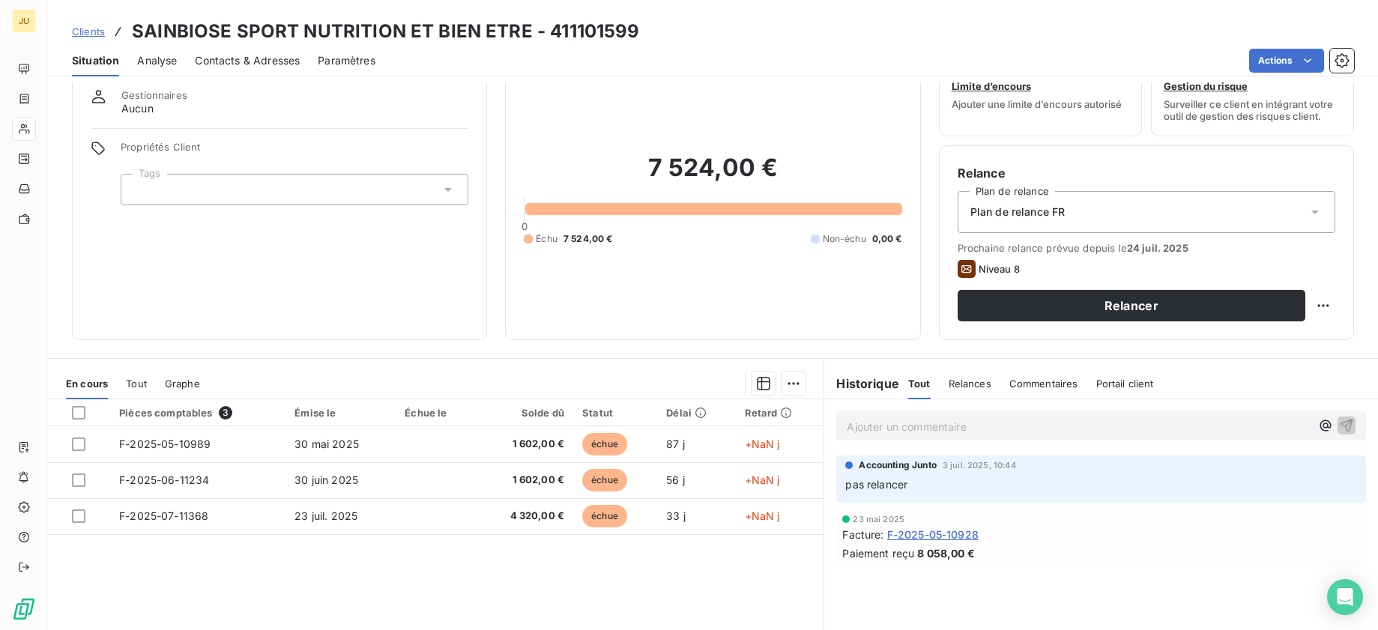
scroll to position [48, 0]
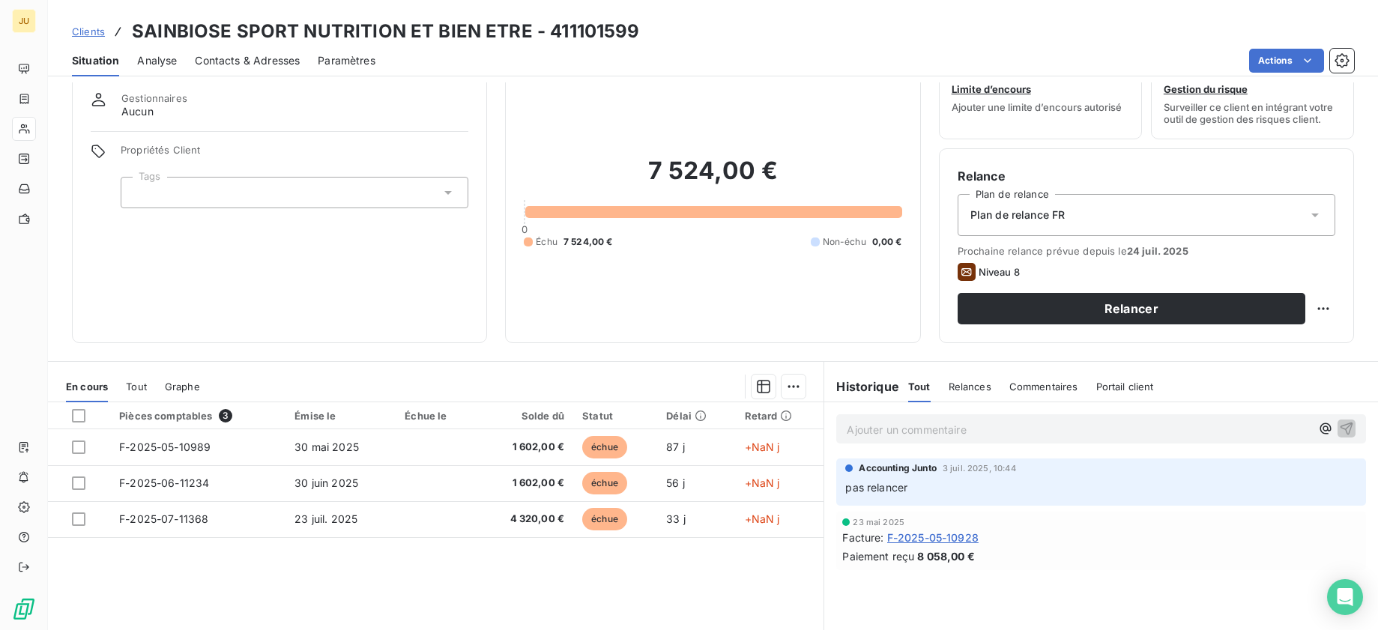
click at [1306, 476] on div "Accounting Junto [DATE] 10:44 pas relancer" at bounding box center [1101, 478] width 512 height 35
click at [977, 461] on div "Accounting Junto [DATE] 10:44" at bounding box center [1101, 467] width 512 height 13
click at [88, 27] on span "Clients" at bounding box center [88, 31] width 33 height 12
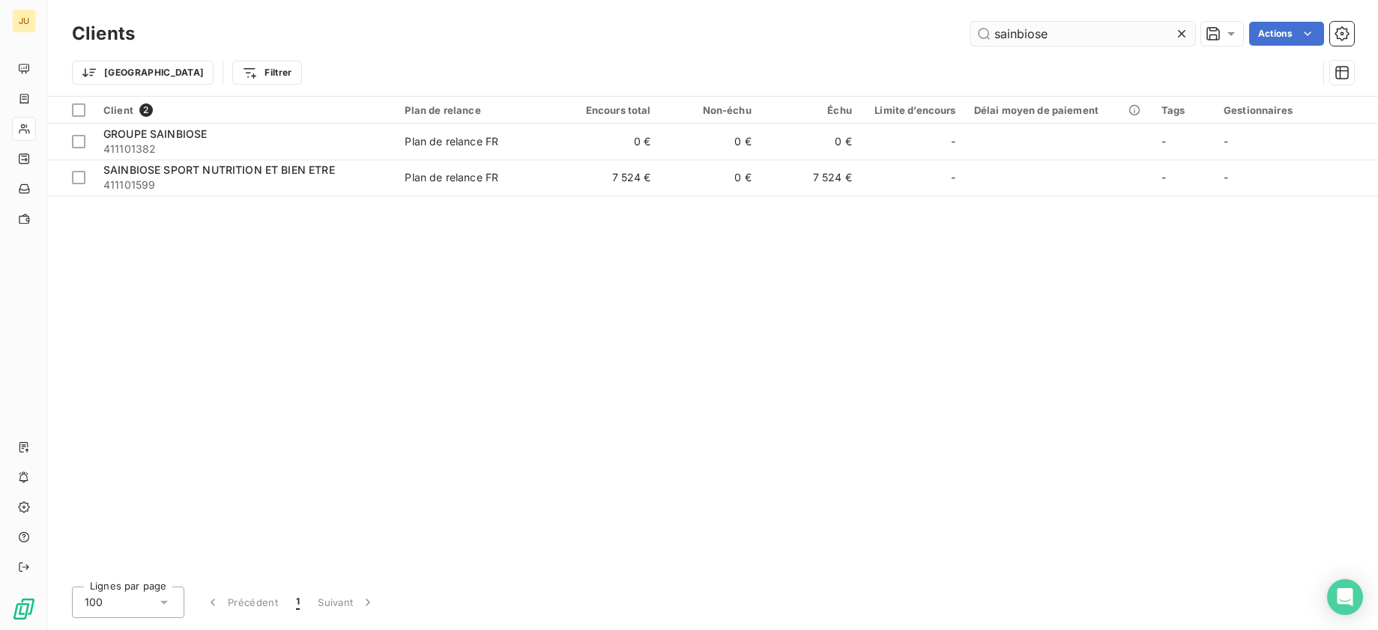
click at [1028, 36] on input "sainbiose" at bounding box center [1082, 34] width 225 height 24
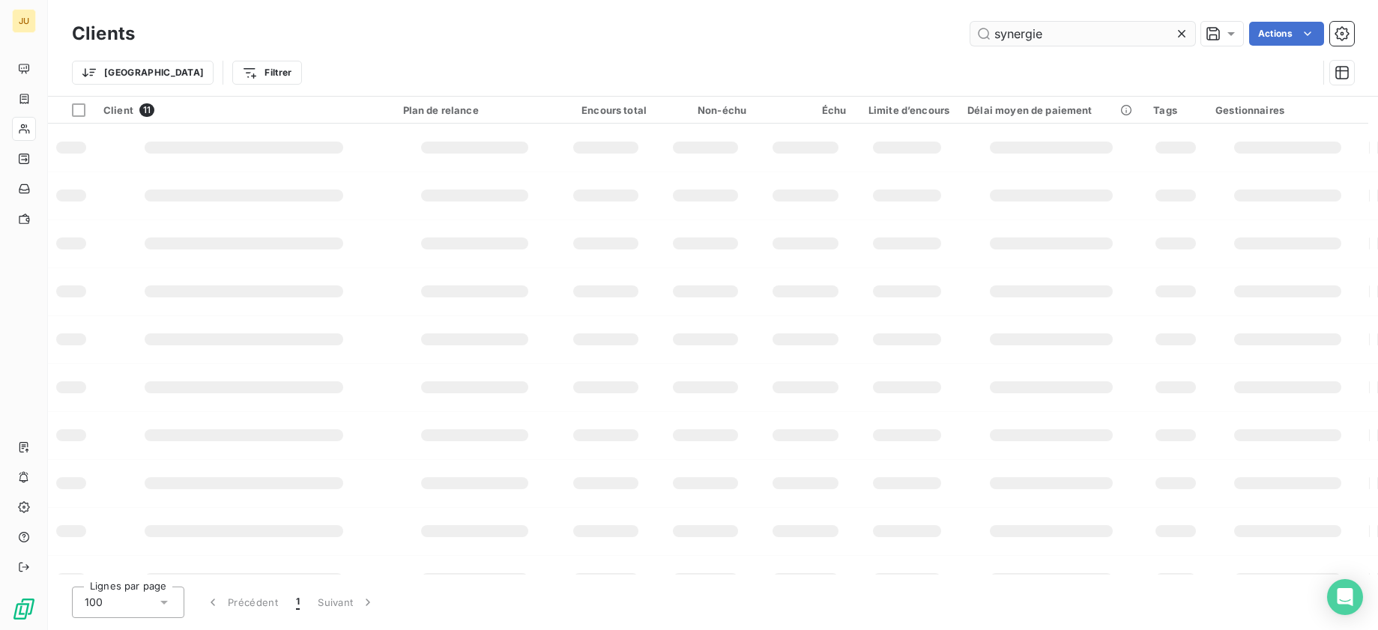
type input "synergie"
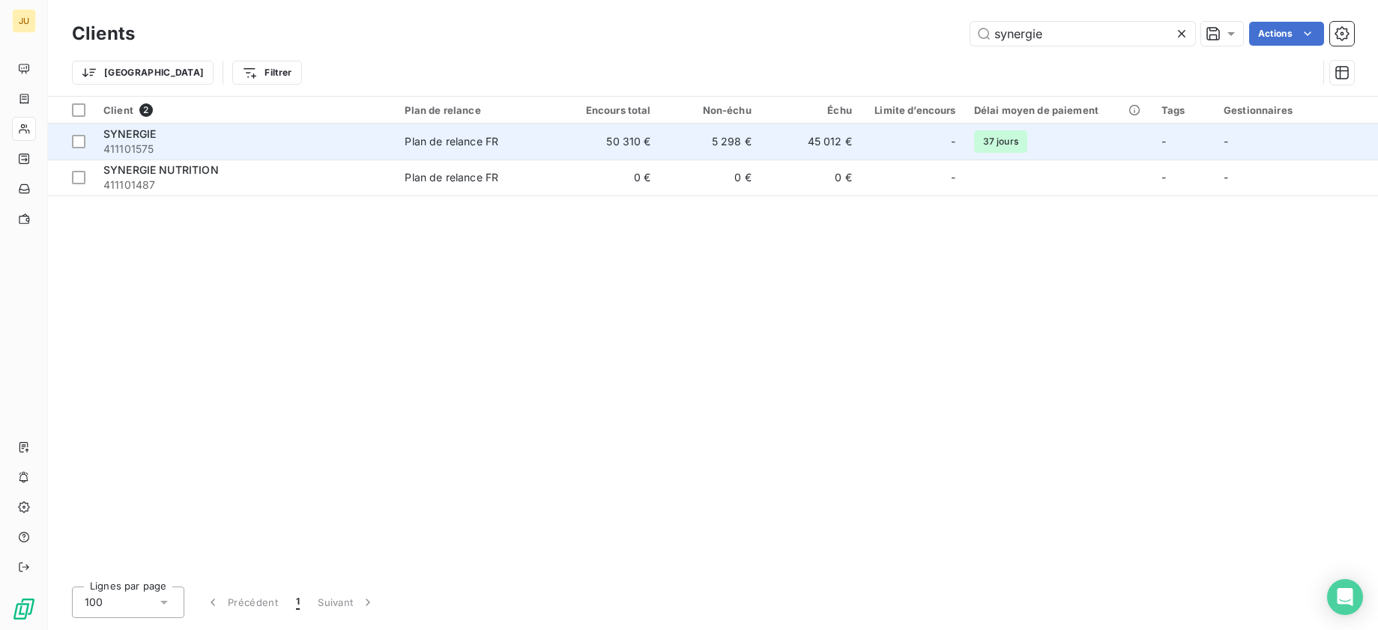
click at [704, 151] on td "5 298 €" at bounding box center [710, 142] width 100 height 36
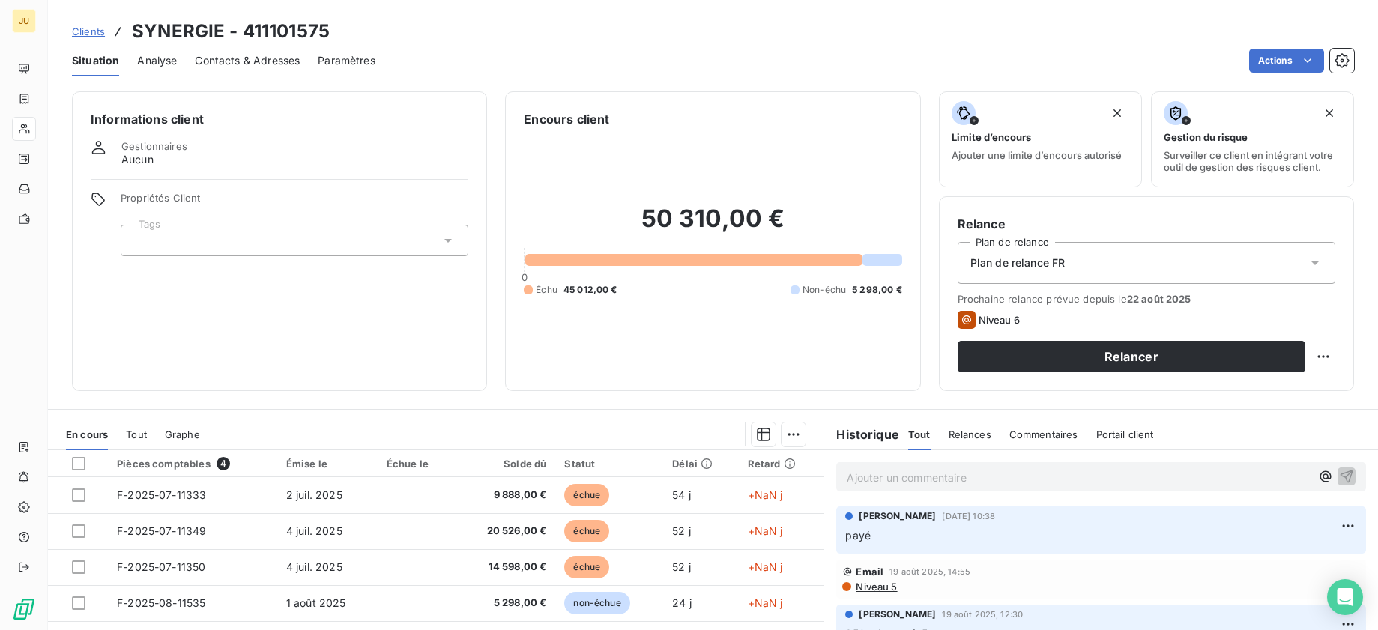
click at [90, 28] on span "Clients" at bounding box center [88, 31] width 33 height 12
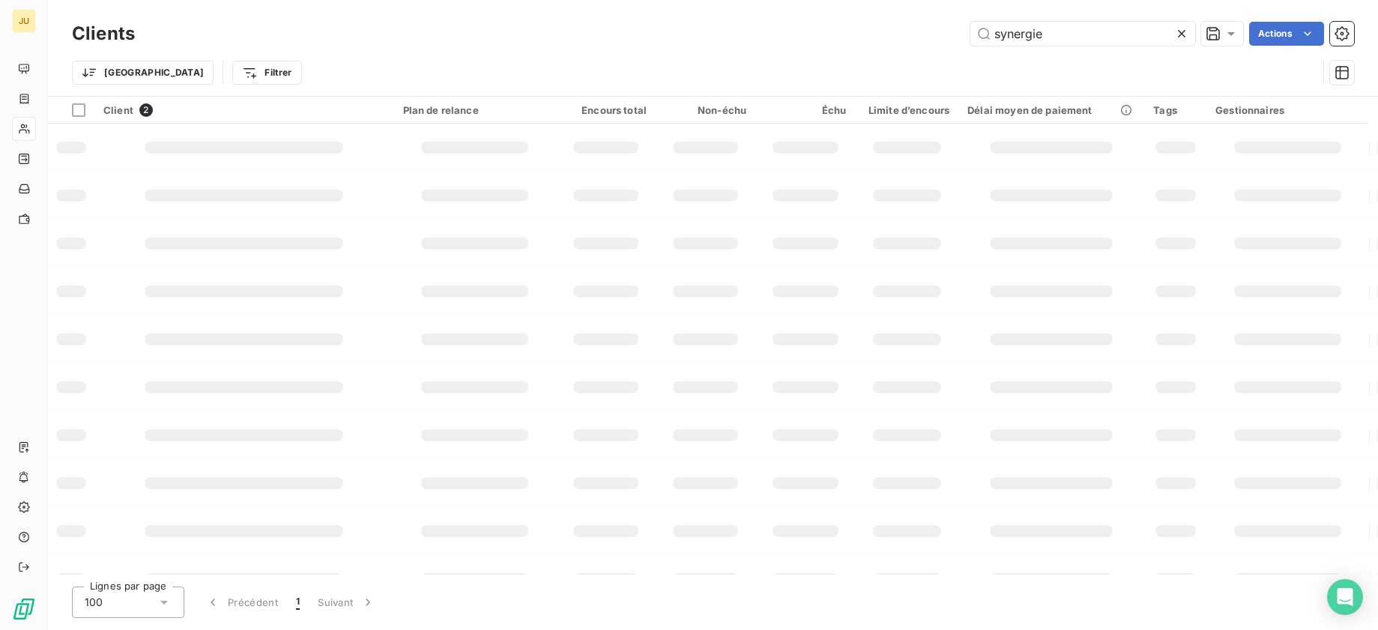
click at [90, 28] on h3 "Clients" at bounding box center [103, 33] width 63 height 27
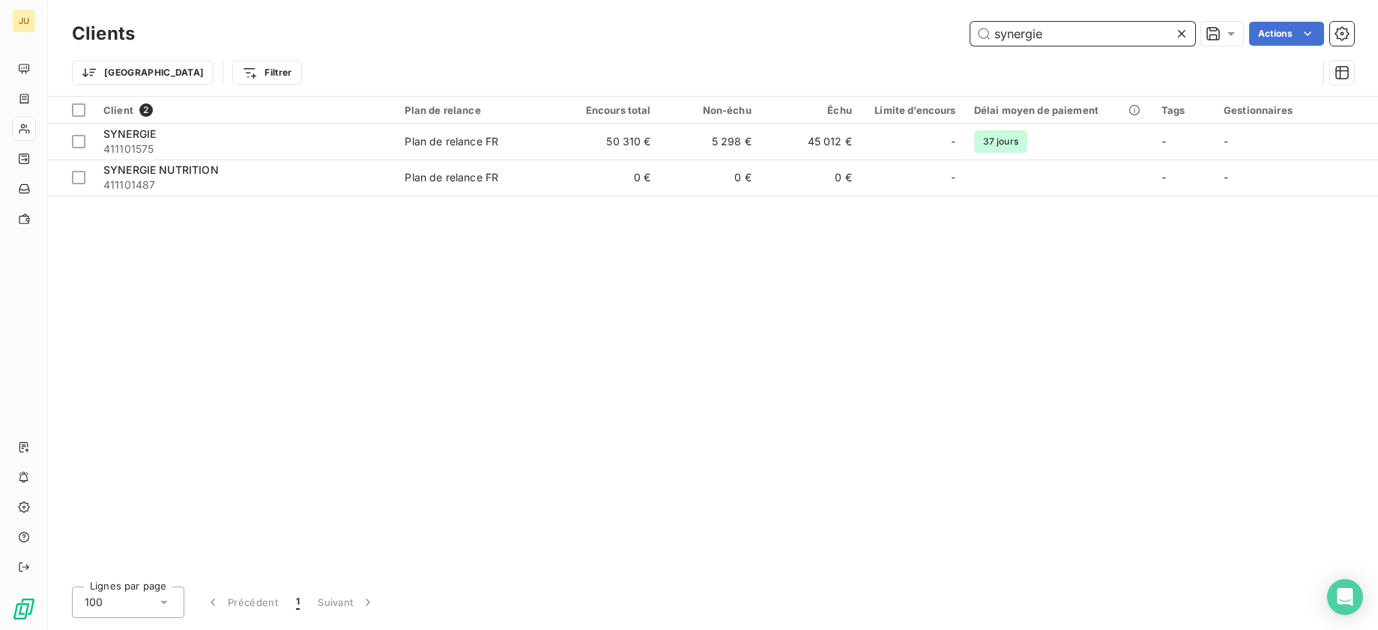
click at [1031, 33] on input "synergie" at bounding box center [1082, 34] width 225 height 24
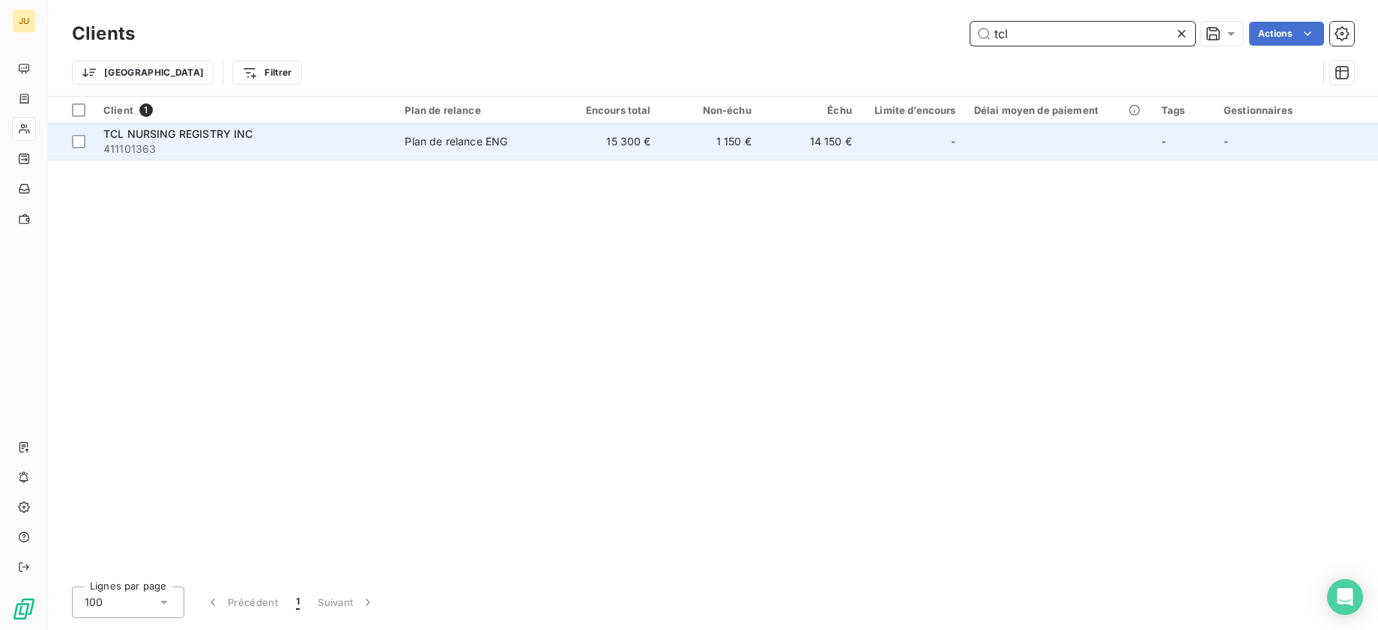
type input "tcl"
click at [423, 134] on div "Plan de relance ENG" at bounding box center [456, 141] width 103 height 15
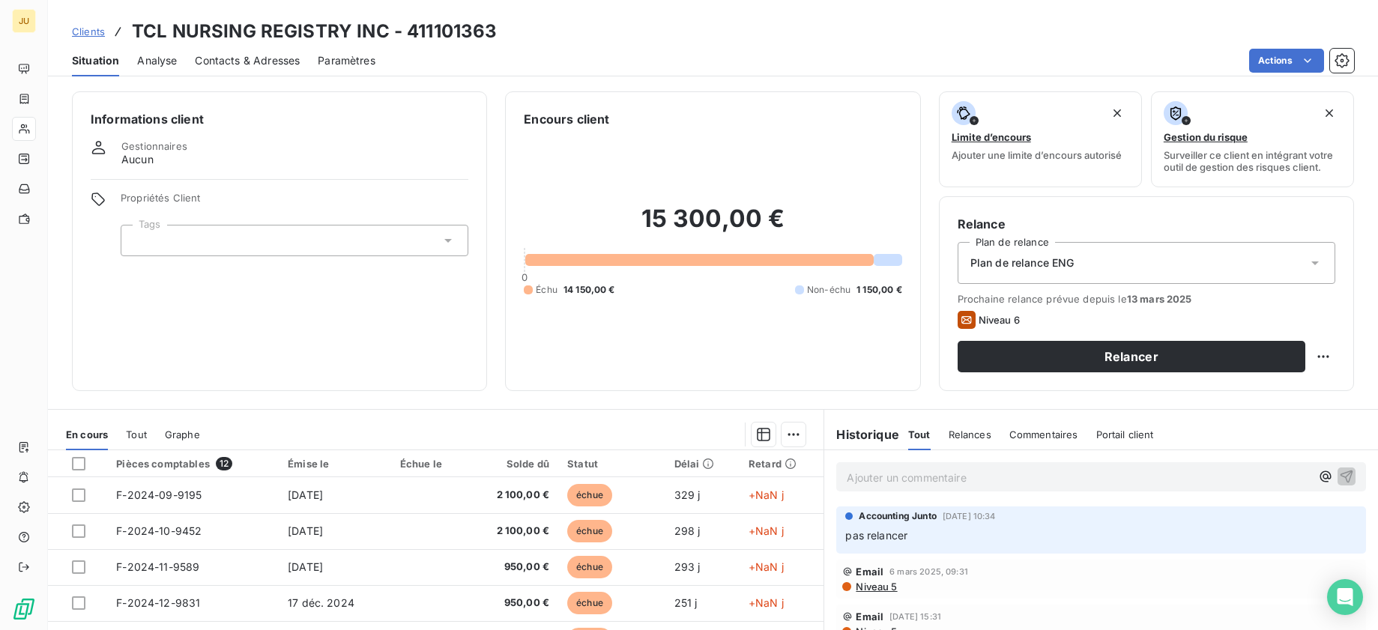
click at [939, 476] on p "Ajouter un commentaire ﻿" at bounding box center [1079, 477] width 464 height 19
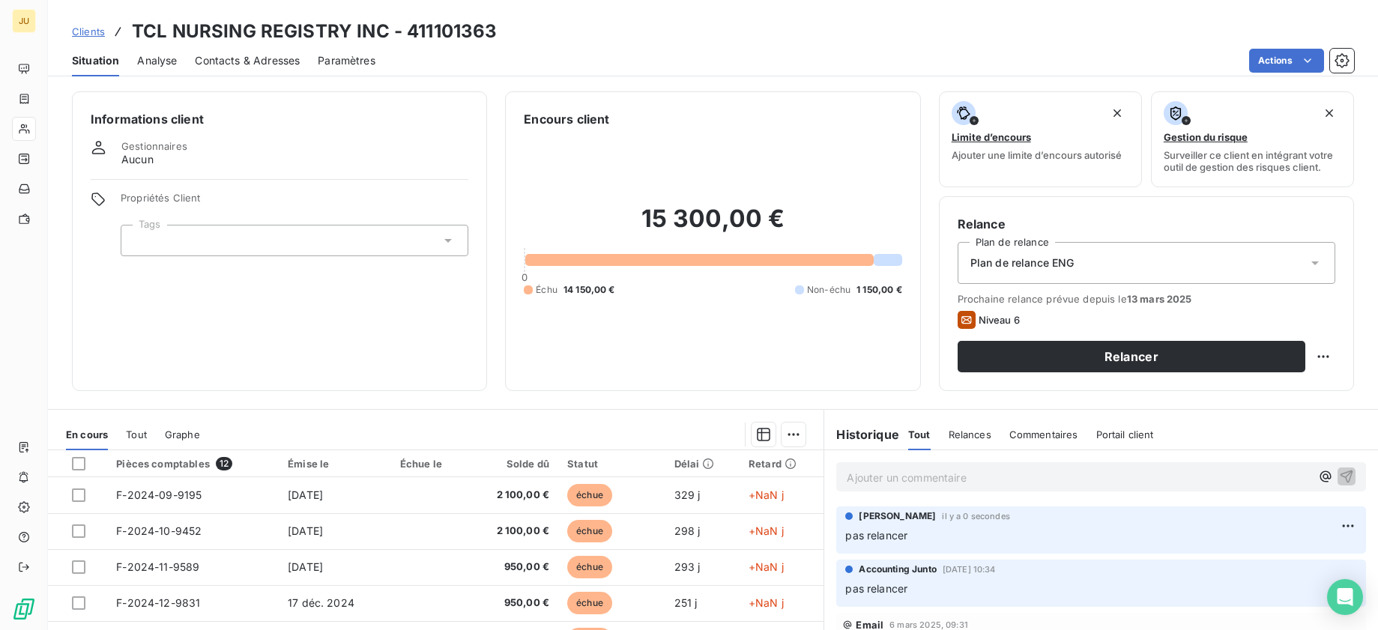
click at [1308, 569] on div "Accounting Junto [DATE] 10:34" at bounding box center [1101, 569] width 512 height 13
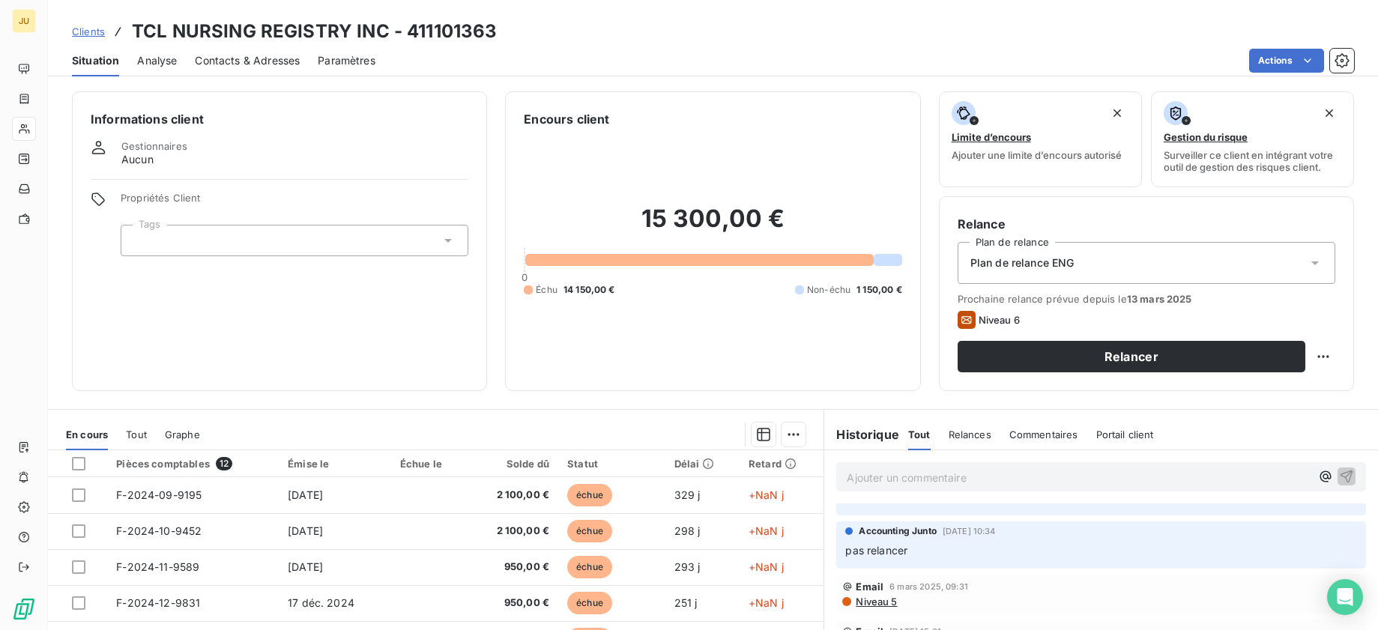
click at [91, 26] on span "Clients" at bounding box center [88, 31] width 33 height 12
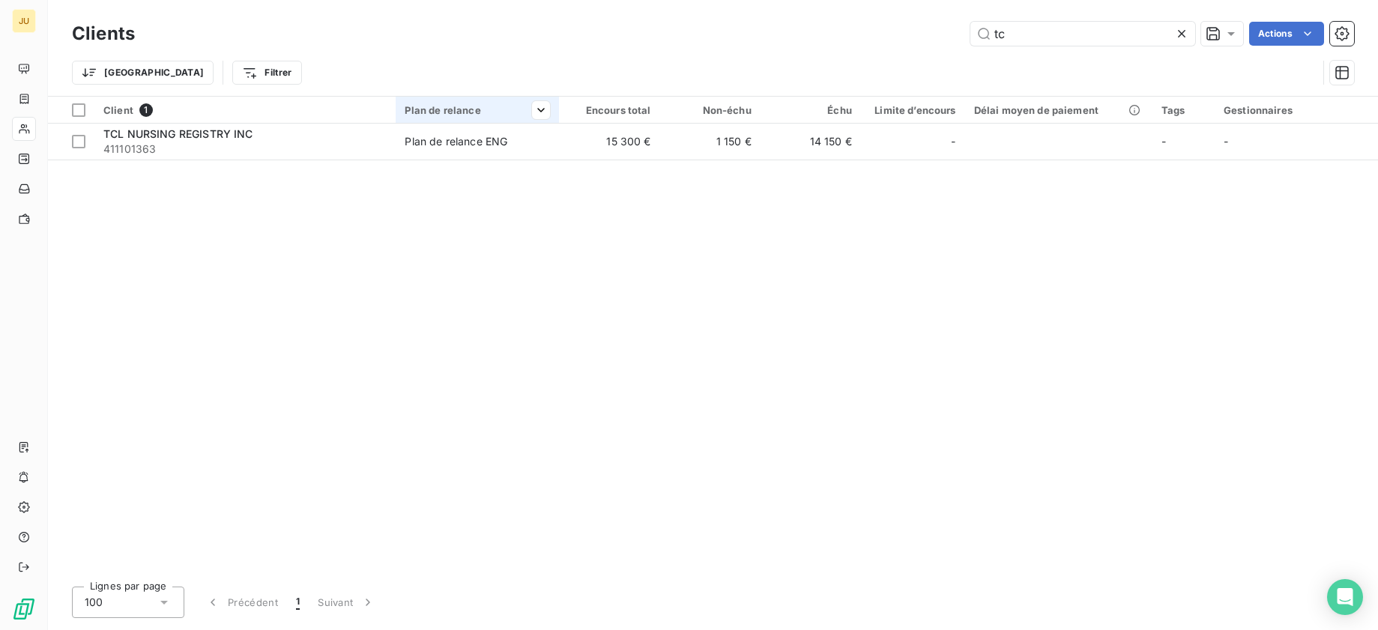
type input "t"
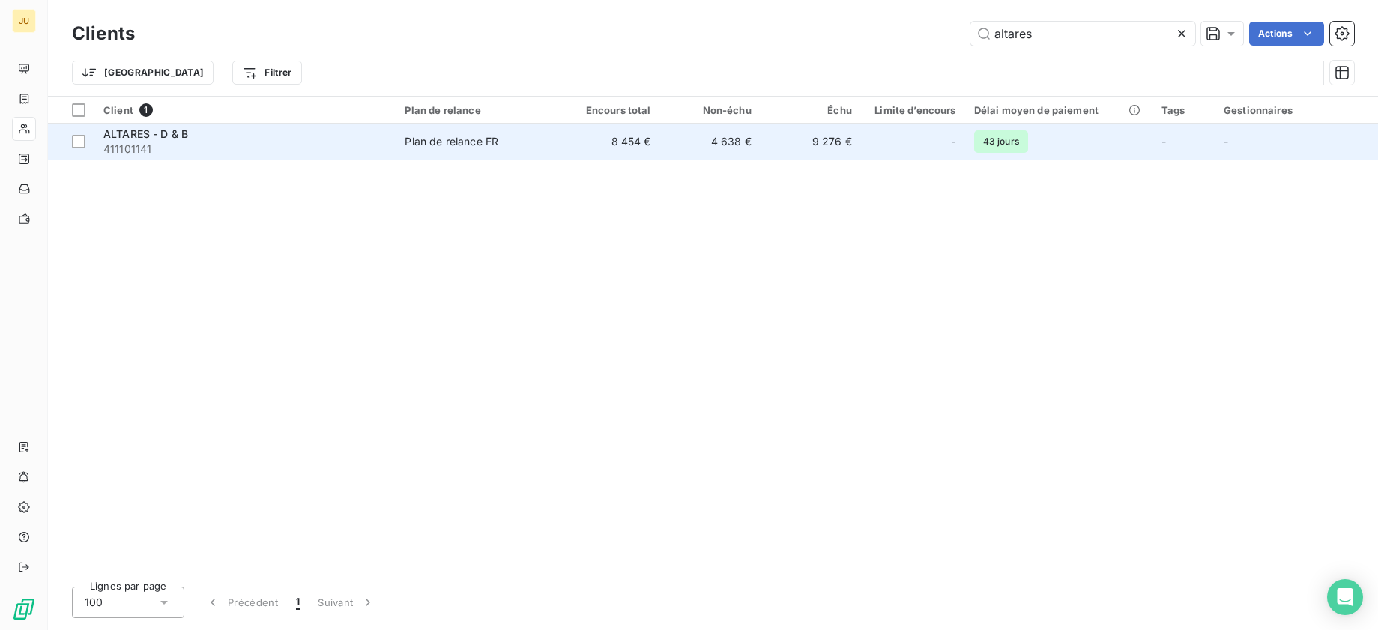
type input "altares"
click at [609, 130] on td "8 454 €" at bounding box center [609, 142] width 100 height 36
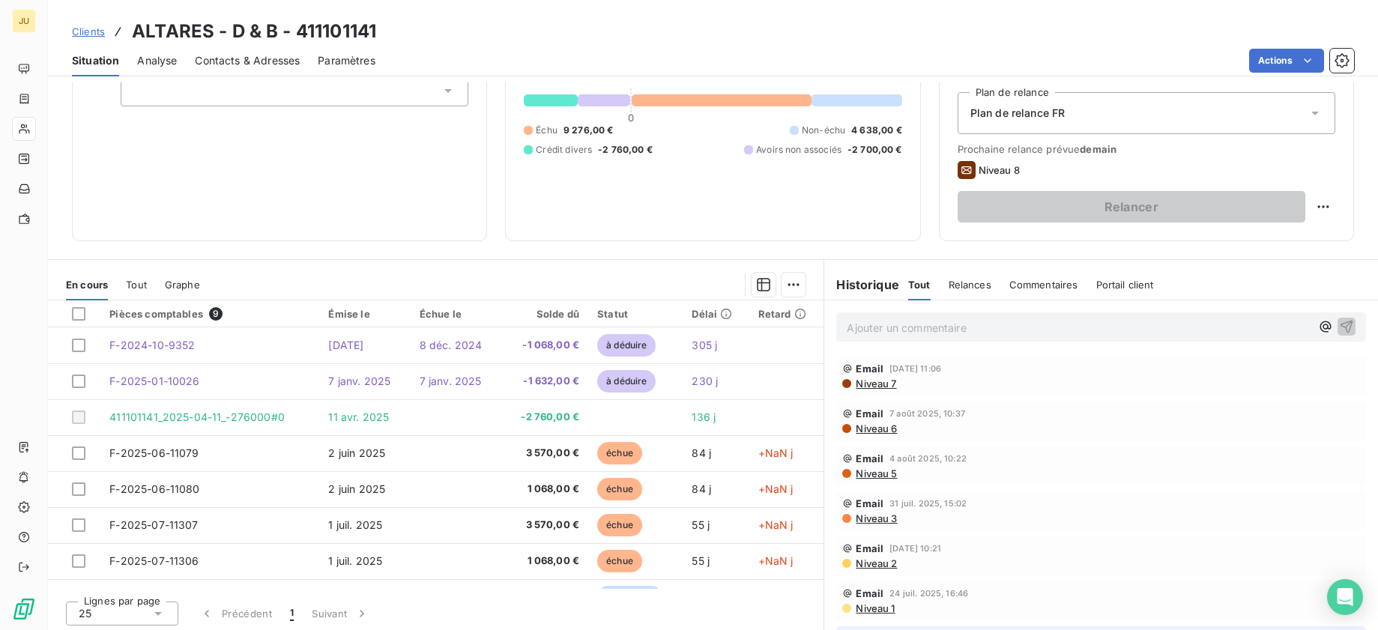
click at [877, 384] on span "Niveau 7" at bounding box center [875, 384] width 42 height 12
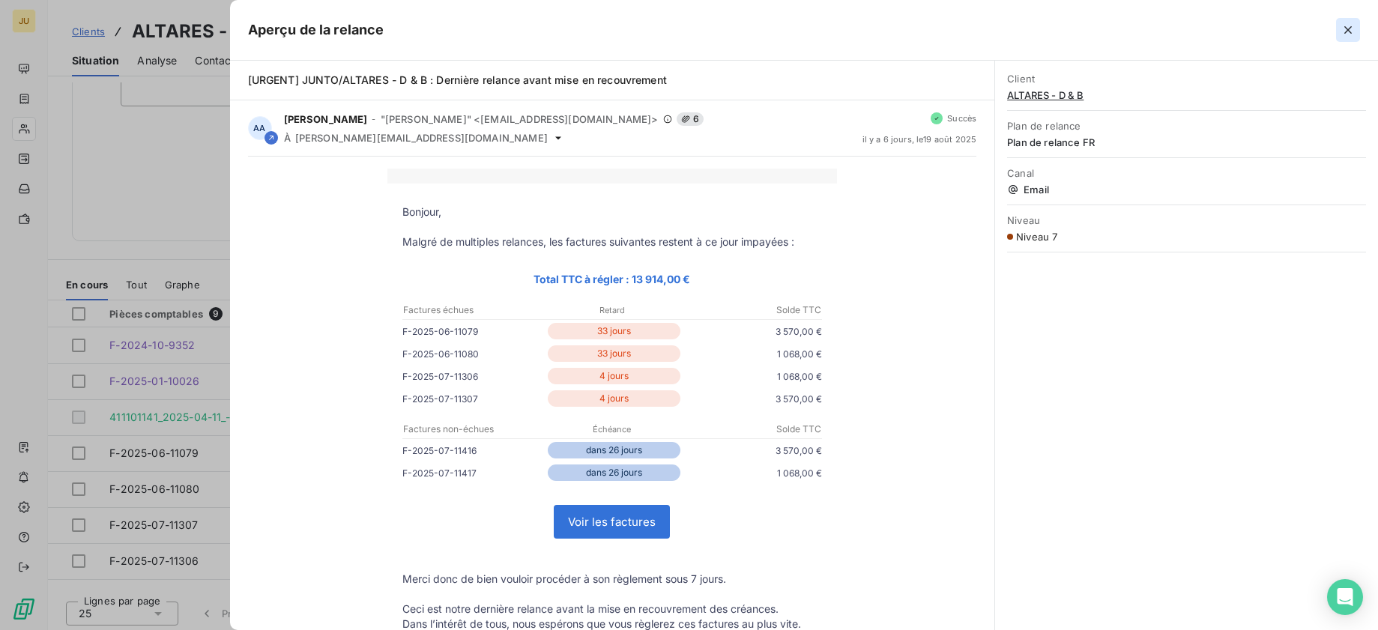
click at [1356, 29] on button "button" at bounding box center [1348, 30] width 24 height 24
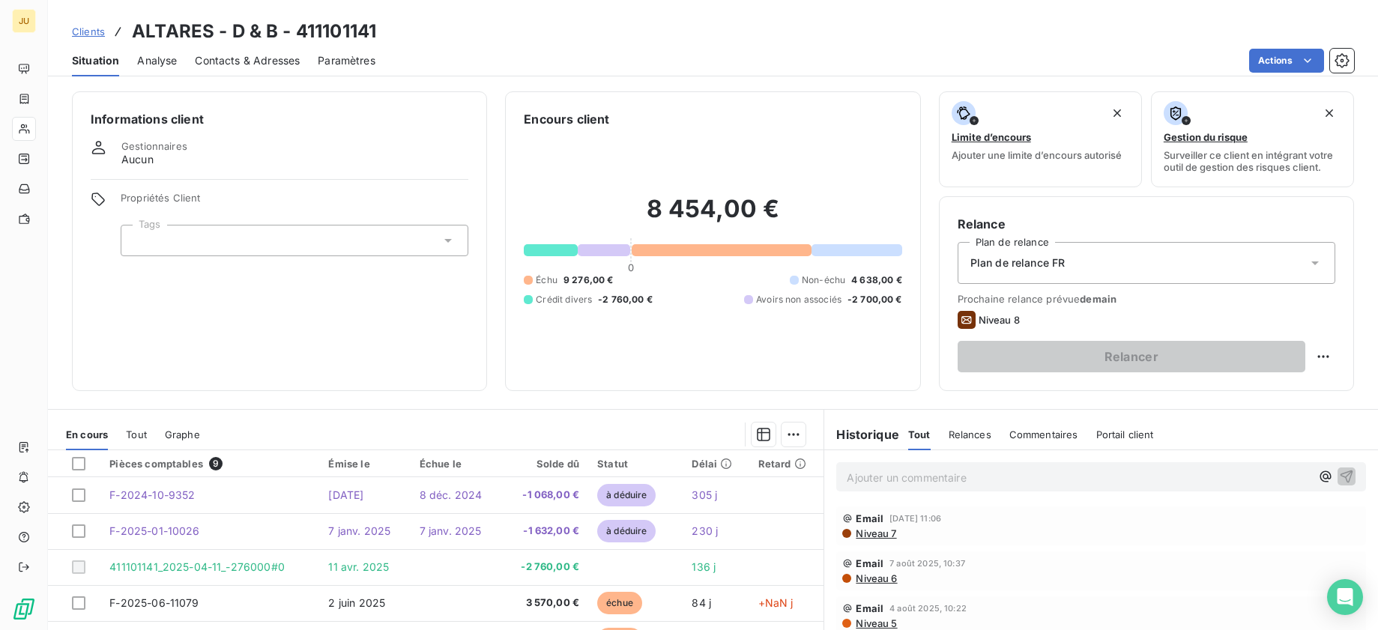
click at [94, 32] on span "Clients" at bounding box center [88, 31] width 33 height 12
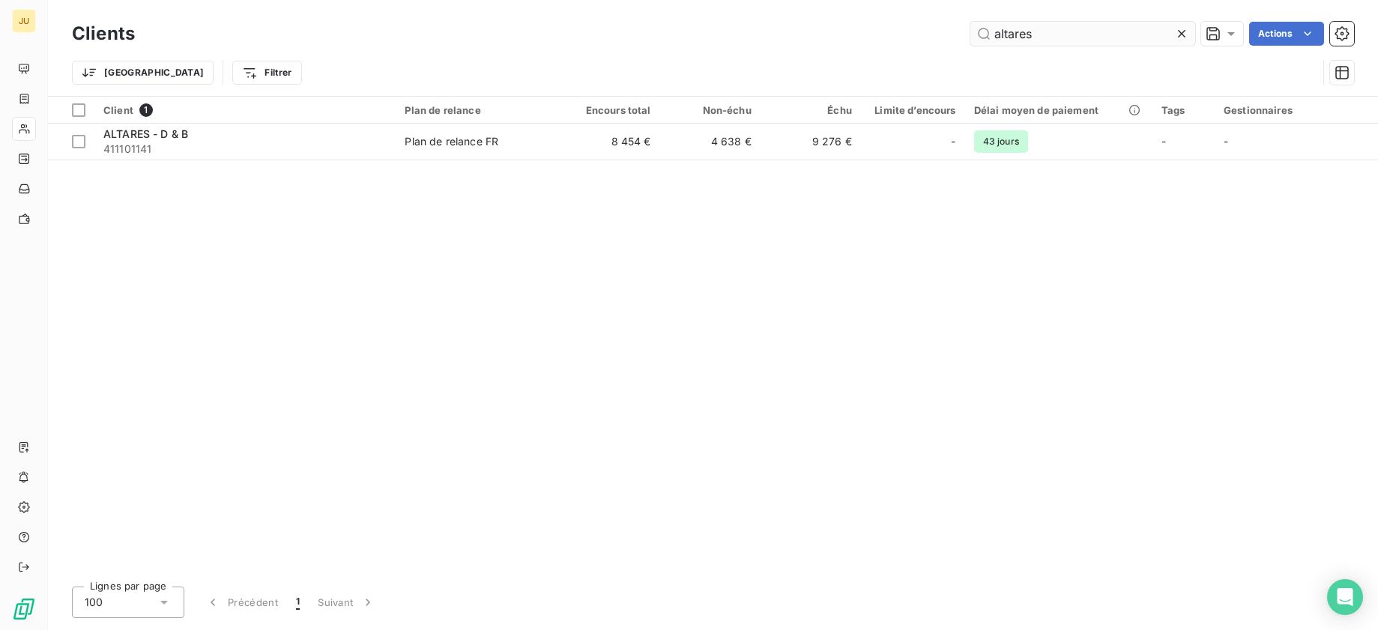
click at [1014, 32] on input "altares" at bounding box center [1082, 34] width 225 height 24
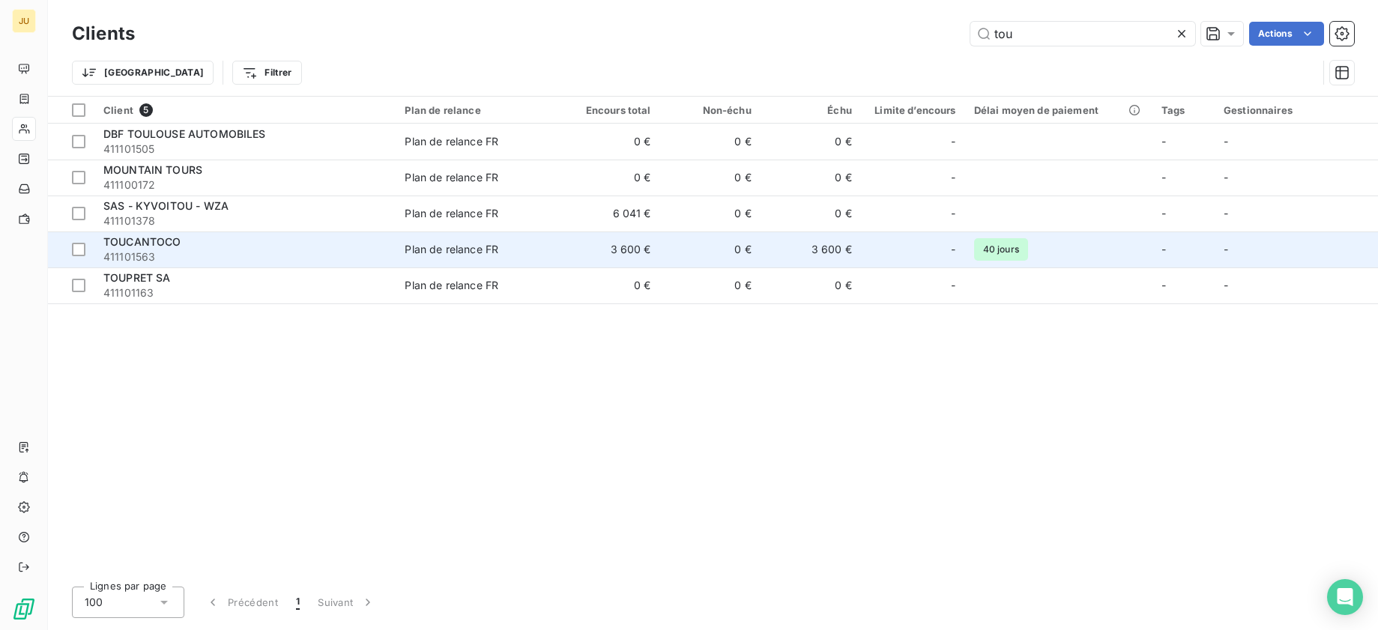
type input "tou"
click at [629, 239] on td "3 600 €" at bounding box center [609, 249] width 100 height 36
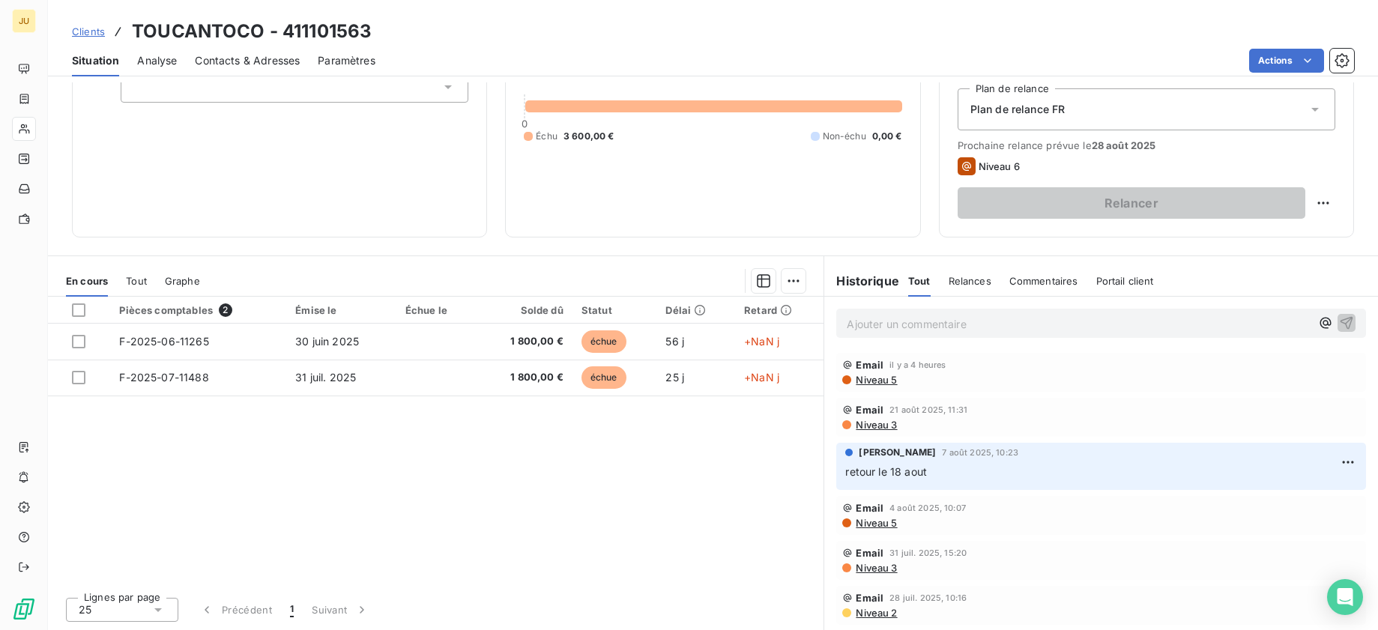
scroll to position [154, 0]
